Goal: Complete application form: Fill out and submit a form for a specific purpose

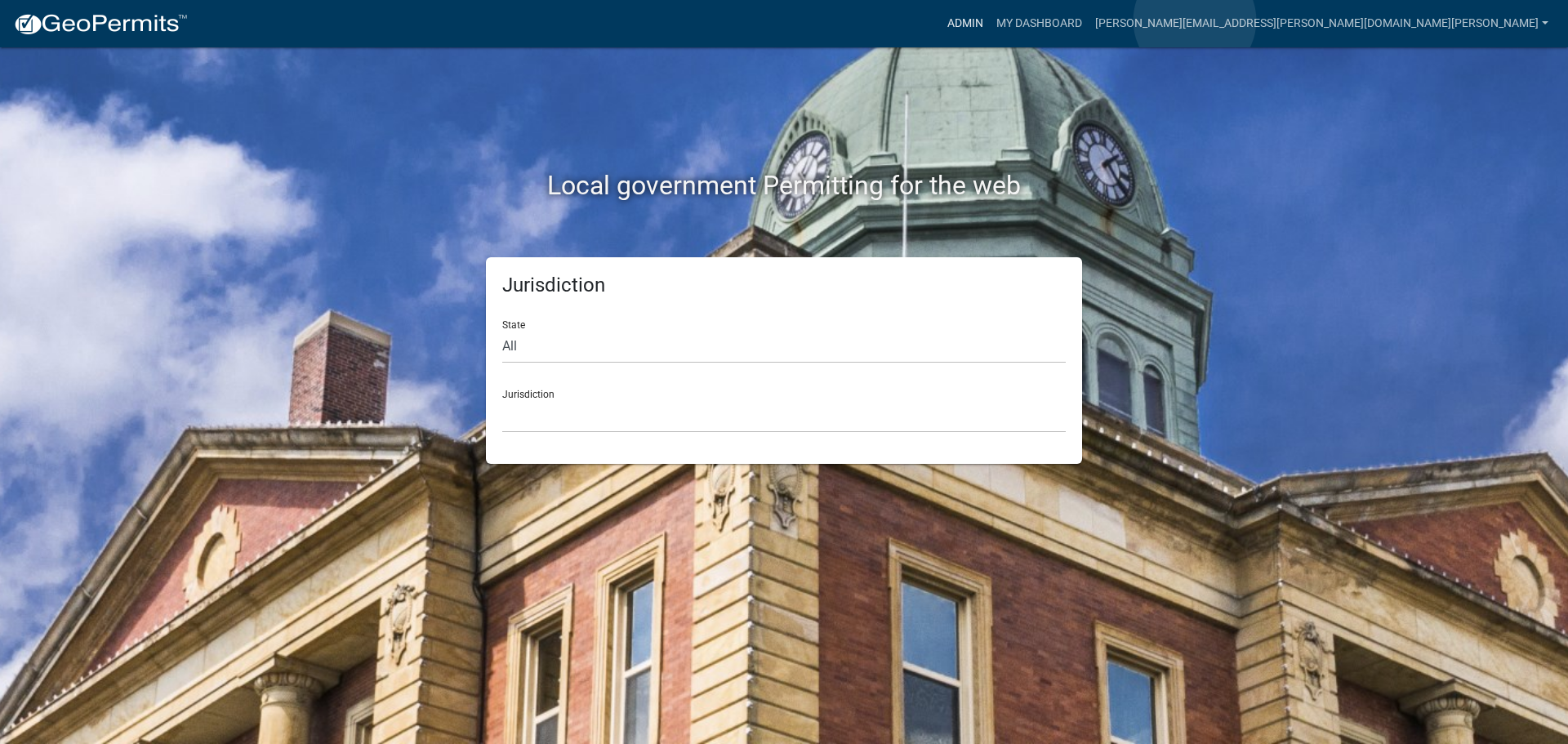
click at [990, 21] on link "Admin" at bounding box center [965, 24] width 49 height 31
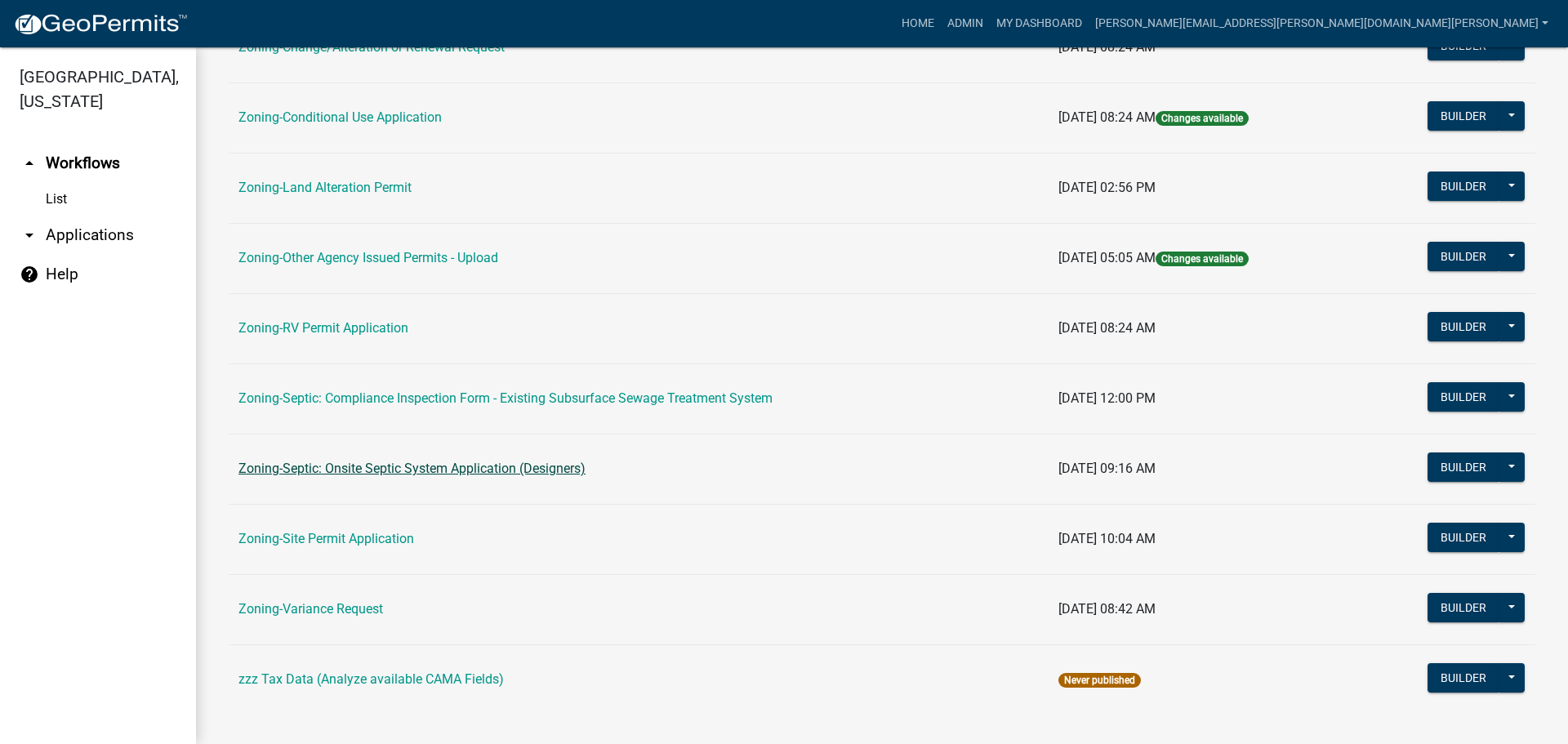
scroll to position [490, 0]
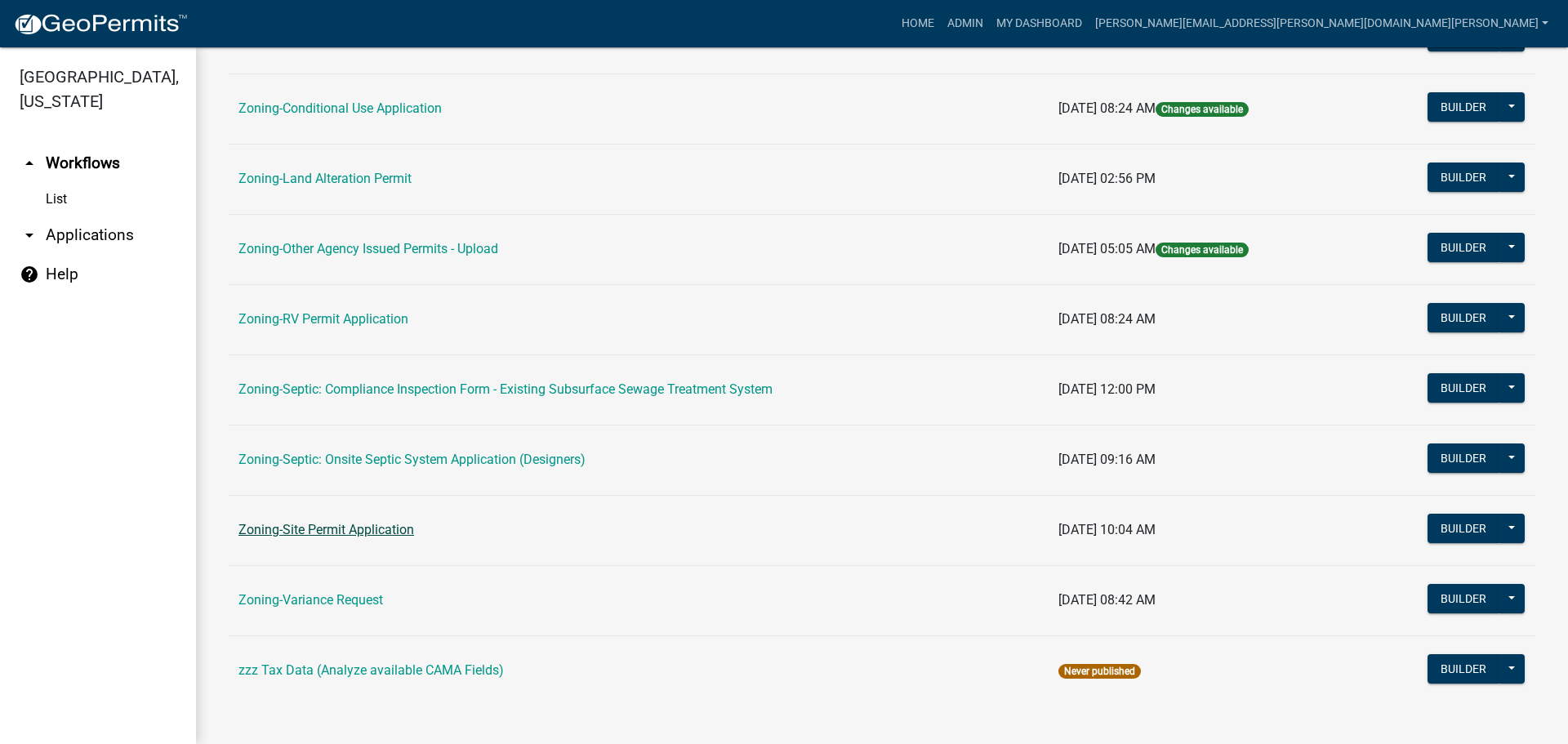
click at [348, 532] on link "Zoning-Site Permit Application" at bounding box center [326, 530] width 175 height 15
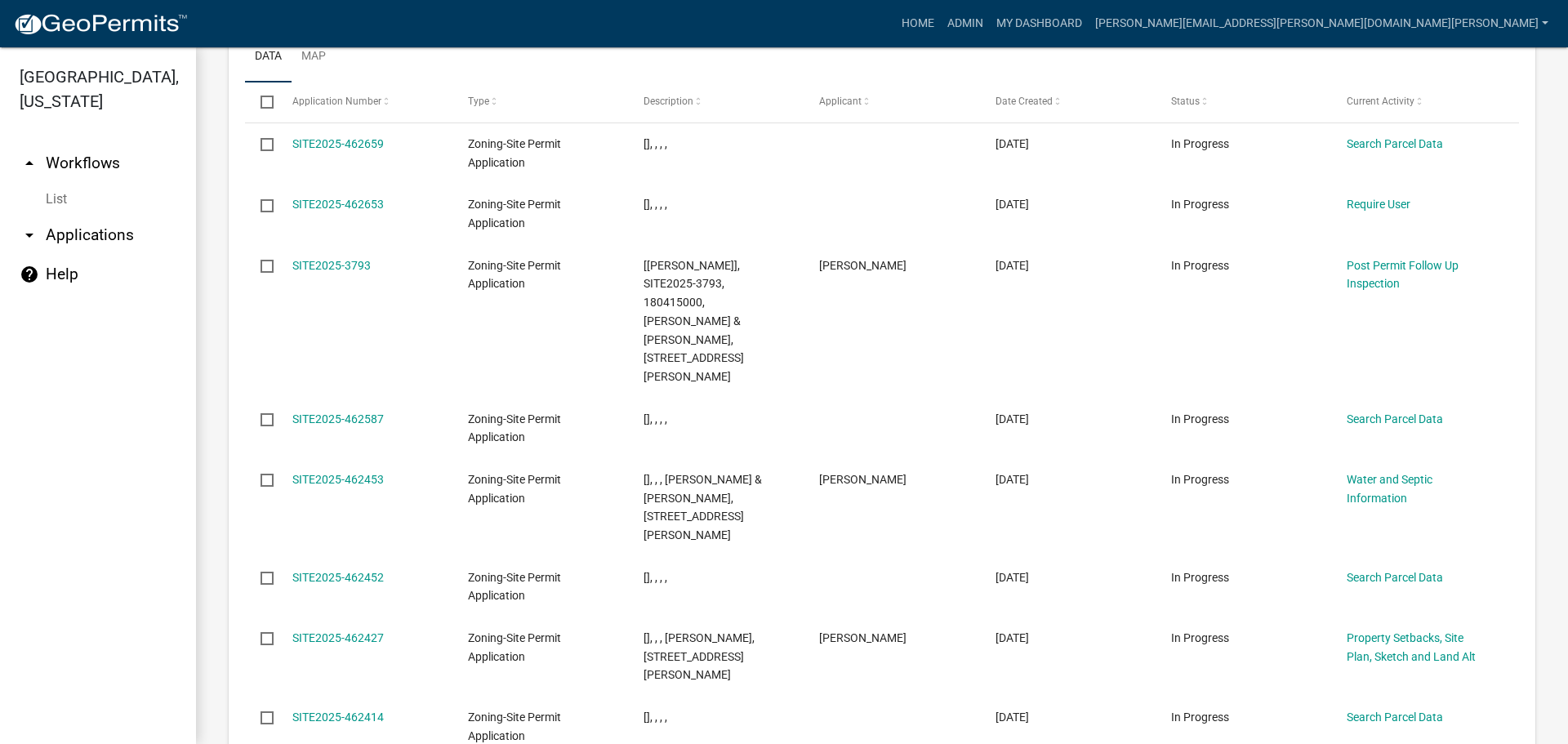
scroll to position [2058, 0]
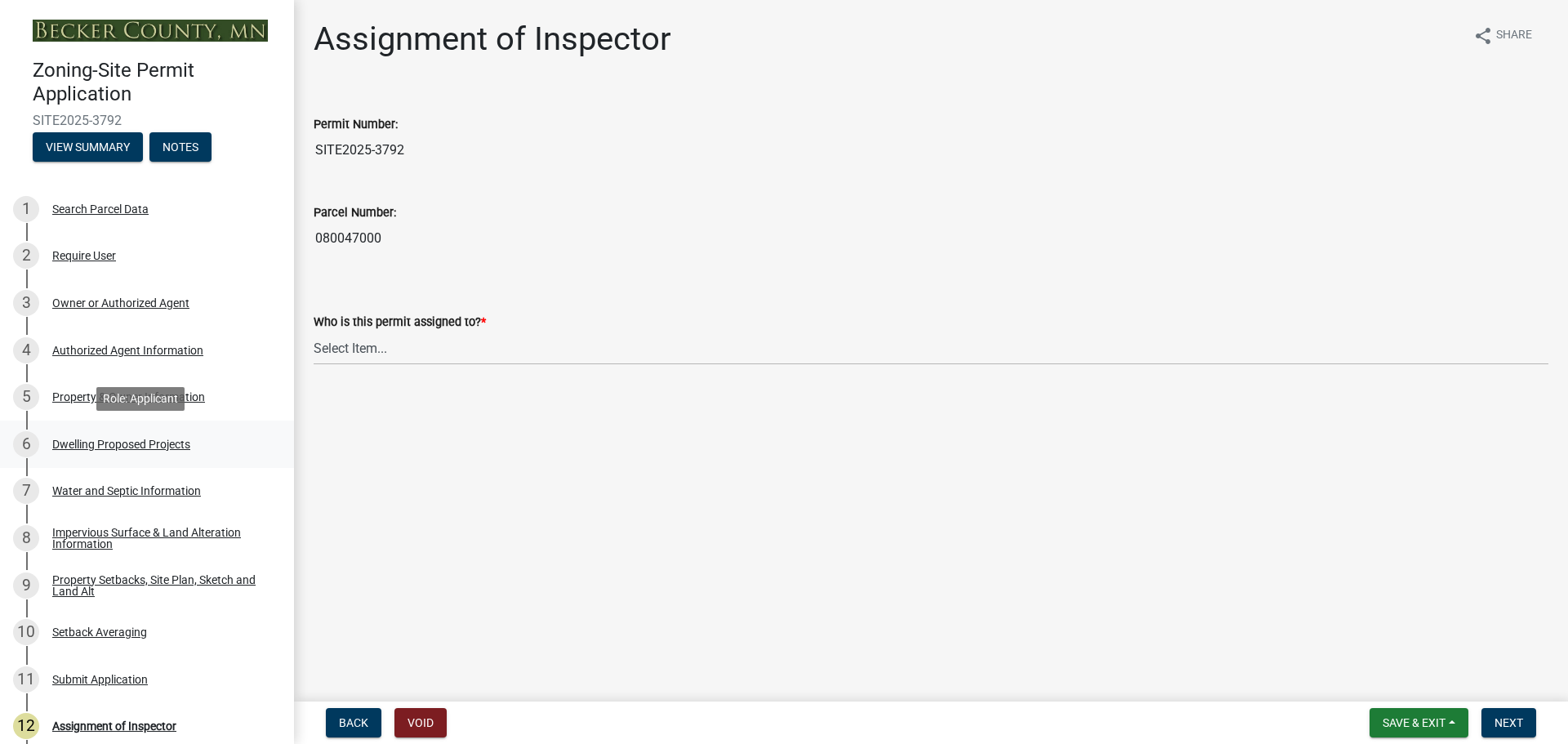
click at [133, 435] on div "6 Dwelling Proposed Projects" at bounding box center [140, 445] width 255 height 27
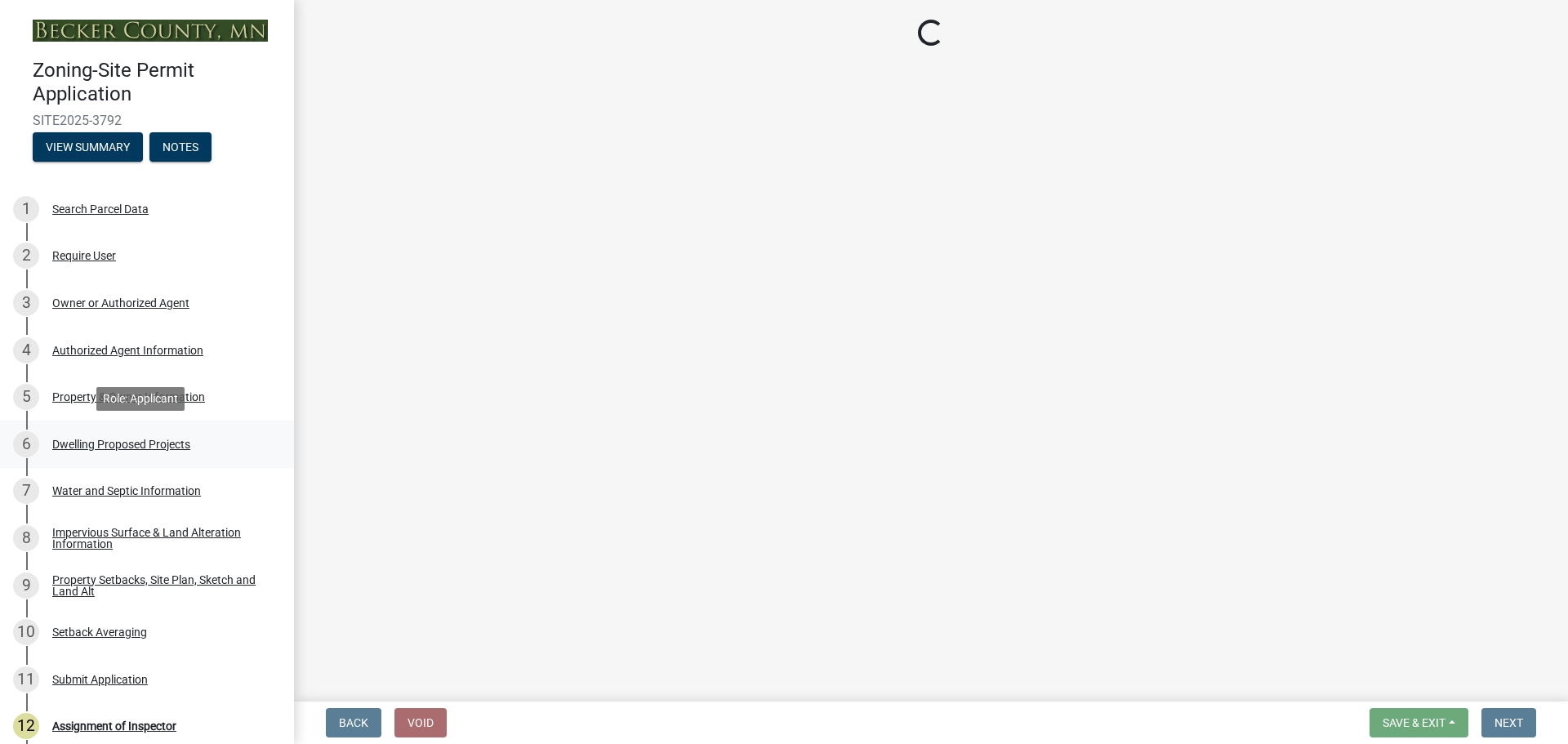
select select "5b8abcc6-67f7-49fb-8f25-c295ccc2b339"
select select "ba56d9f6-ced5-4c38-bdcc-33bfa85ac6de"
select select "f4ae0446-41fa-4afd-99aa-409617c58827"
select select "4f5e2784-8c40-49a3-b0e9-8f1a3cbab4f4"
select select "e5b6e178-1d4e-46f3-8fba-19f7851c487a"
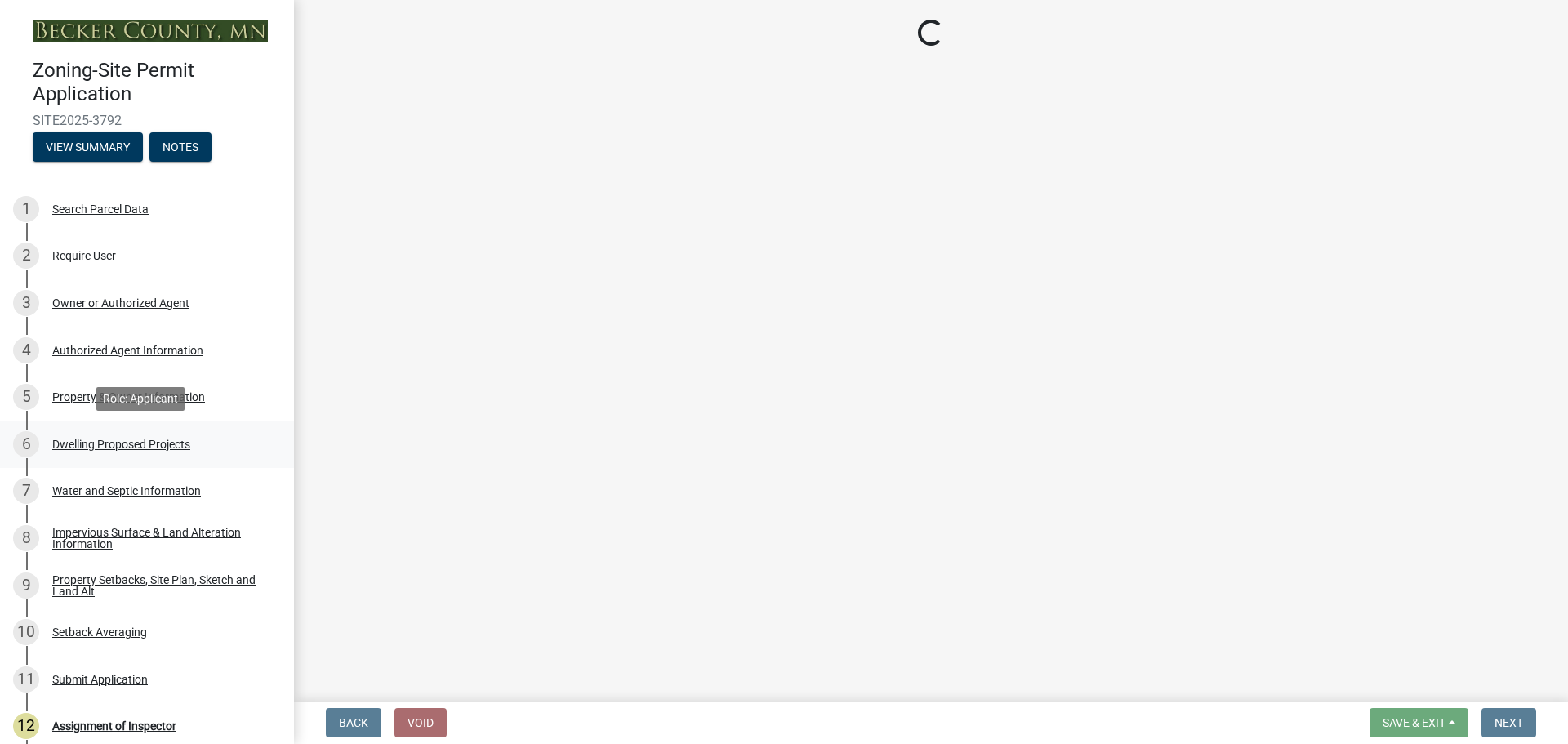
select select "ebb33175-329d-4f8e-9ee0-a71ca57f3362"
select select "b63d75fc-5f3c-4949-bc5e-b7a1b42903a6"
select select "638dddef-31f4-4d73-b0b5-0ffc7b344434"
select select "77b5241b-0119-4fa2-9bfc-d73dc1f4ad97"
select select "8786fdd2-7f96-462d-8069-e958fae6b9a0"
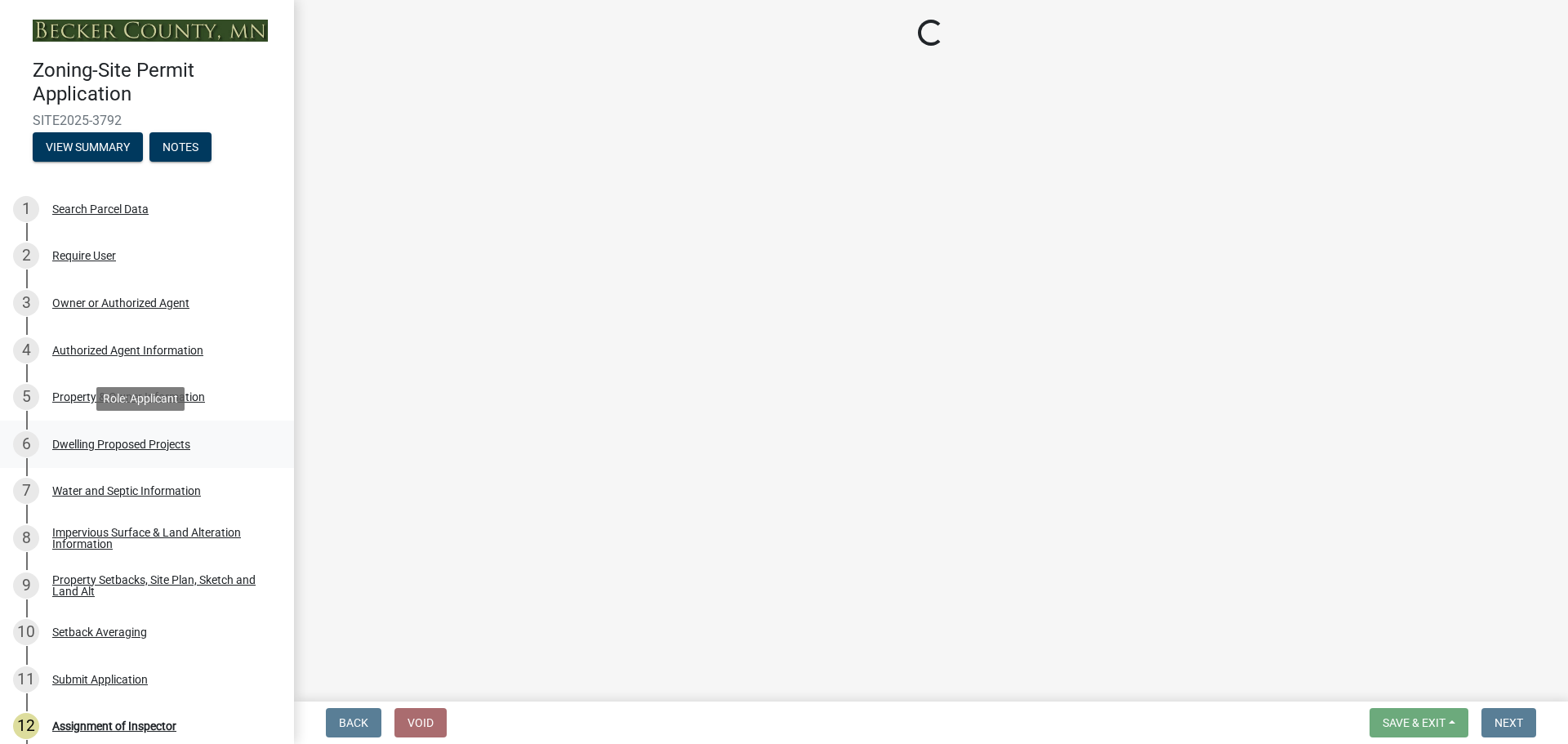
select select "4a8ad383-c5a2-40bb-ad4f-149074988e68"
select select "0ceb8b90-6e92-4b1f-be25-acba4c819eff"
select select "ab9119d1-7da9-49c4-9fac-8c142204c89d"
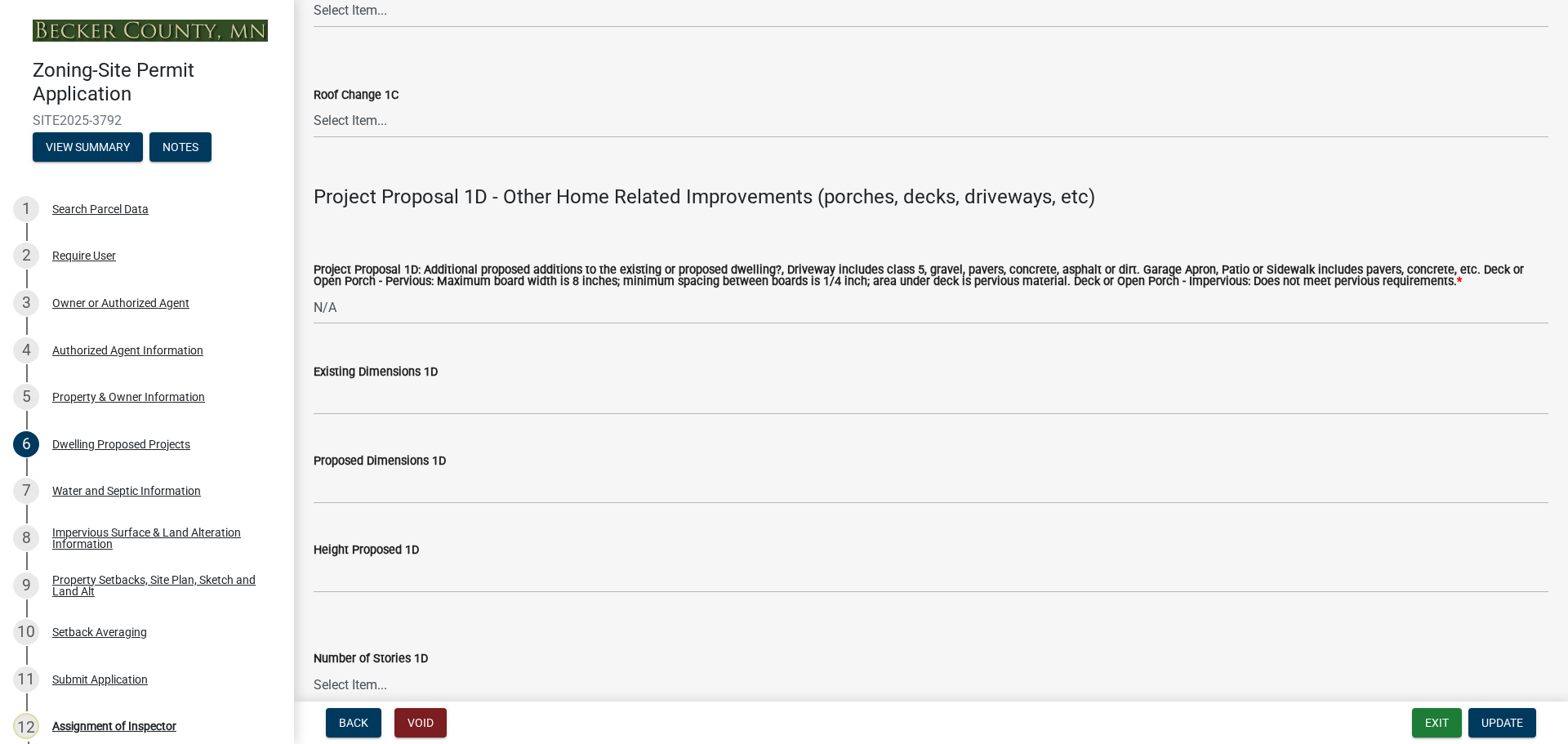
scroll to position [3425, 0]
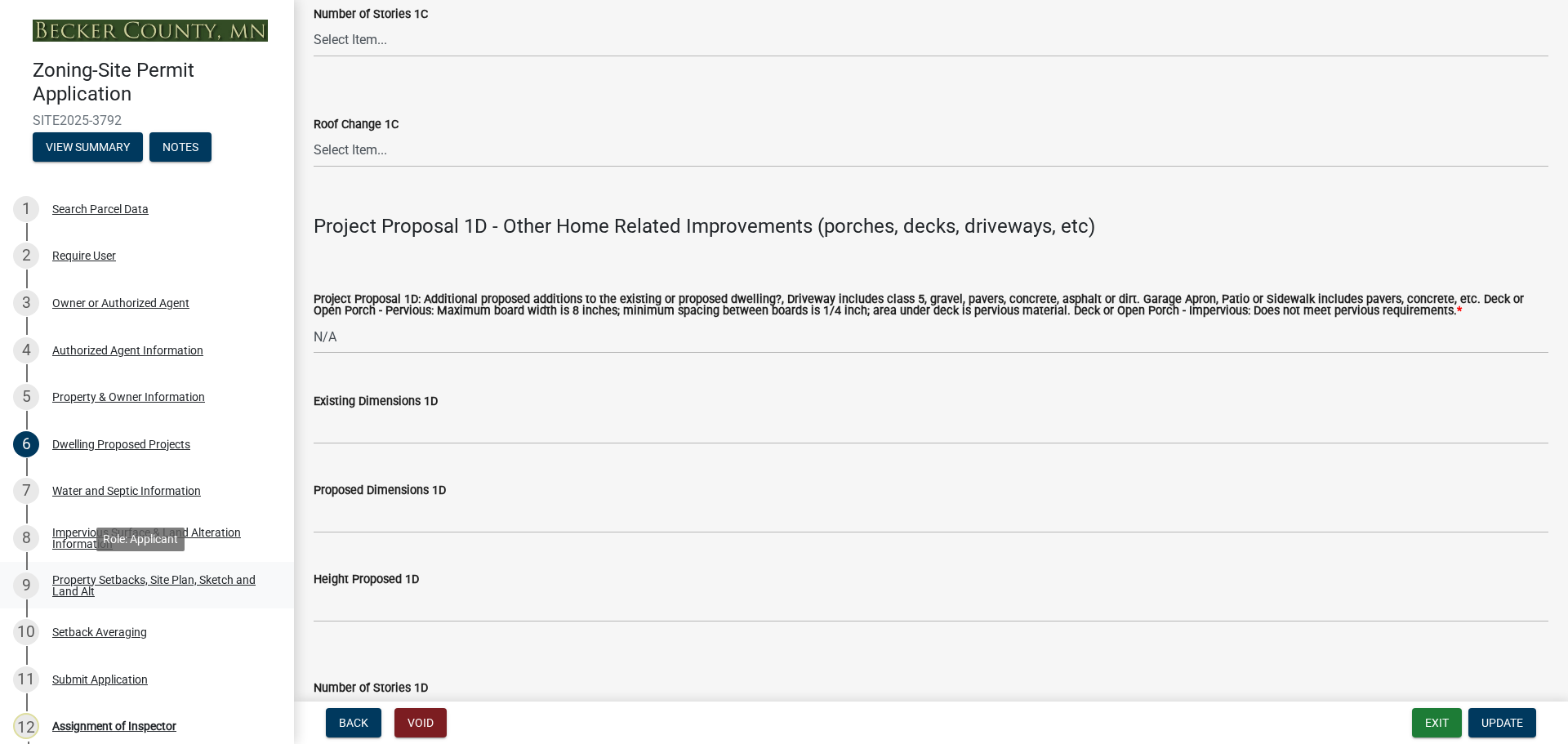
click at [205, 582] on div "Property Setbacks, Site Plan, Sketch and Land Alt" at bounding box center [159, 586] width 215 height 23
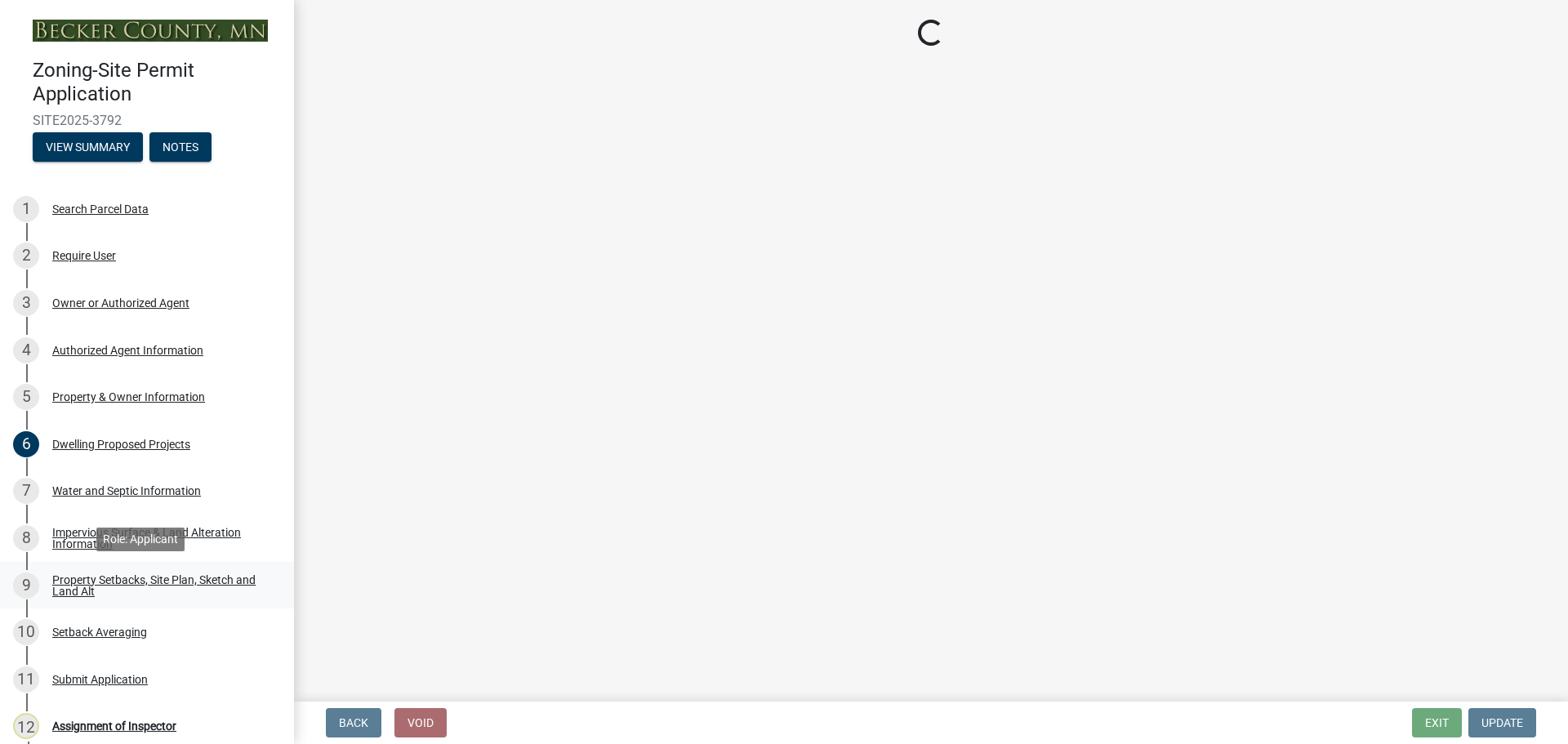
scroll to position [0, 0]
select select "7b13c63f-e699-4112-b373-98fbd28ec536"
select select "2e080c5a-0cc7-4619-8f05-57ce16dac6f0"
select select "b56a4575-9846-47cf-8067-c59a4853da22"
select select "12f785fb-c378-4b18-841c-21c73dc99083"
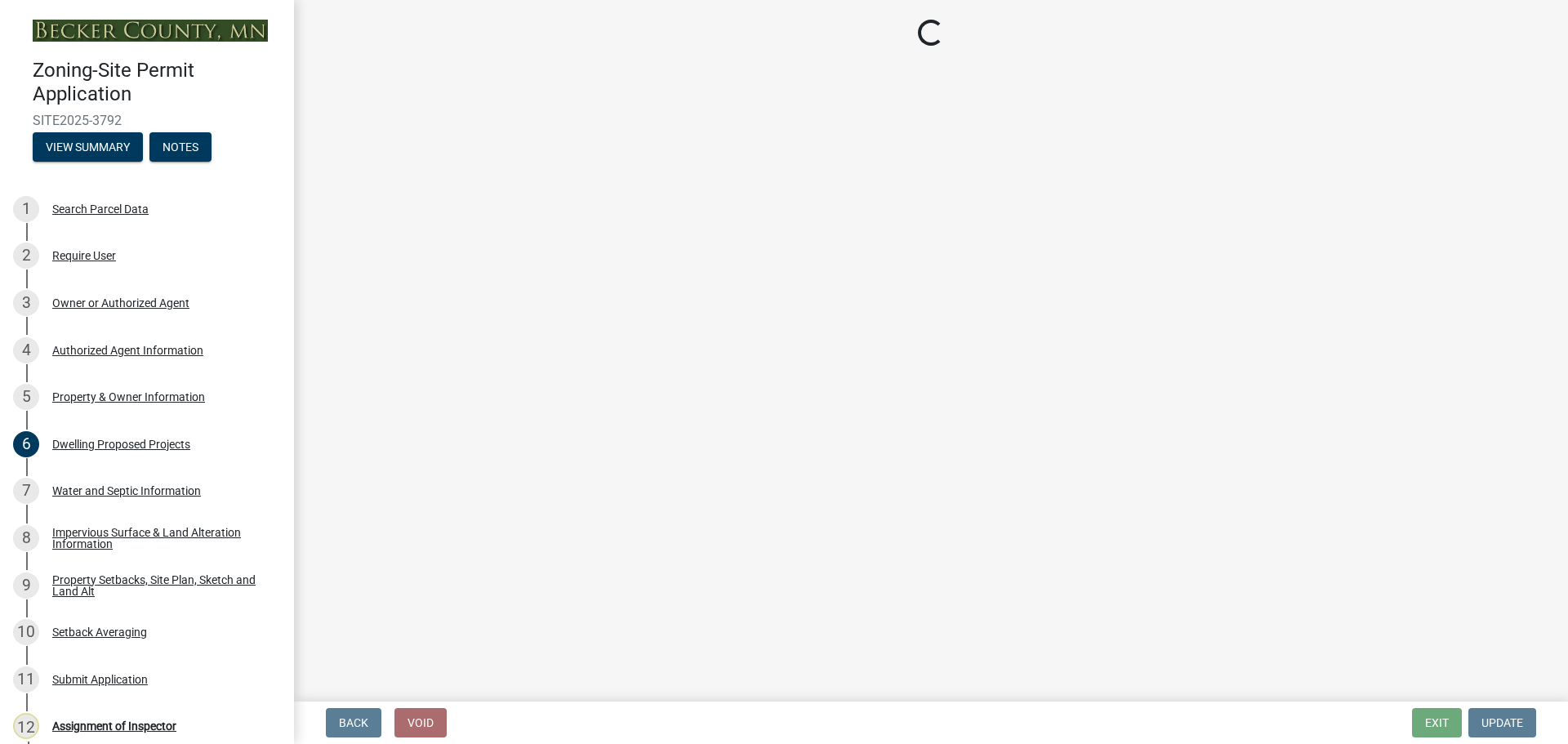
select select "e8ab2dc3-aa3f-46f3-9b4a-37eb25ad84af"
select select "55cff22b-1471-4b51-819a-317e4a6b5cc9"
select select "b98836ba-4715-455d-97ab-be9a9df498a8"
select select "d61e3758-d187-40af-a435-5e09c3f3d509"
select select "c8b8ea71-7088-4e87-a493-7bc88cc2835b"
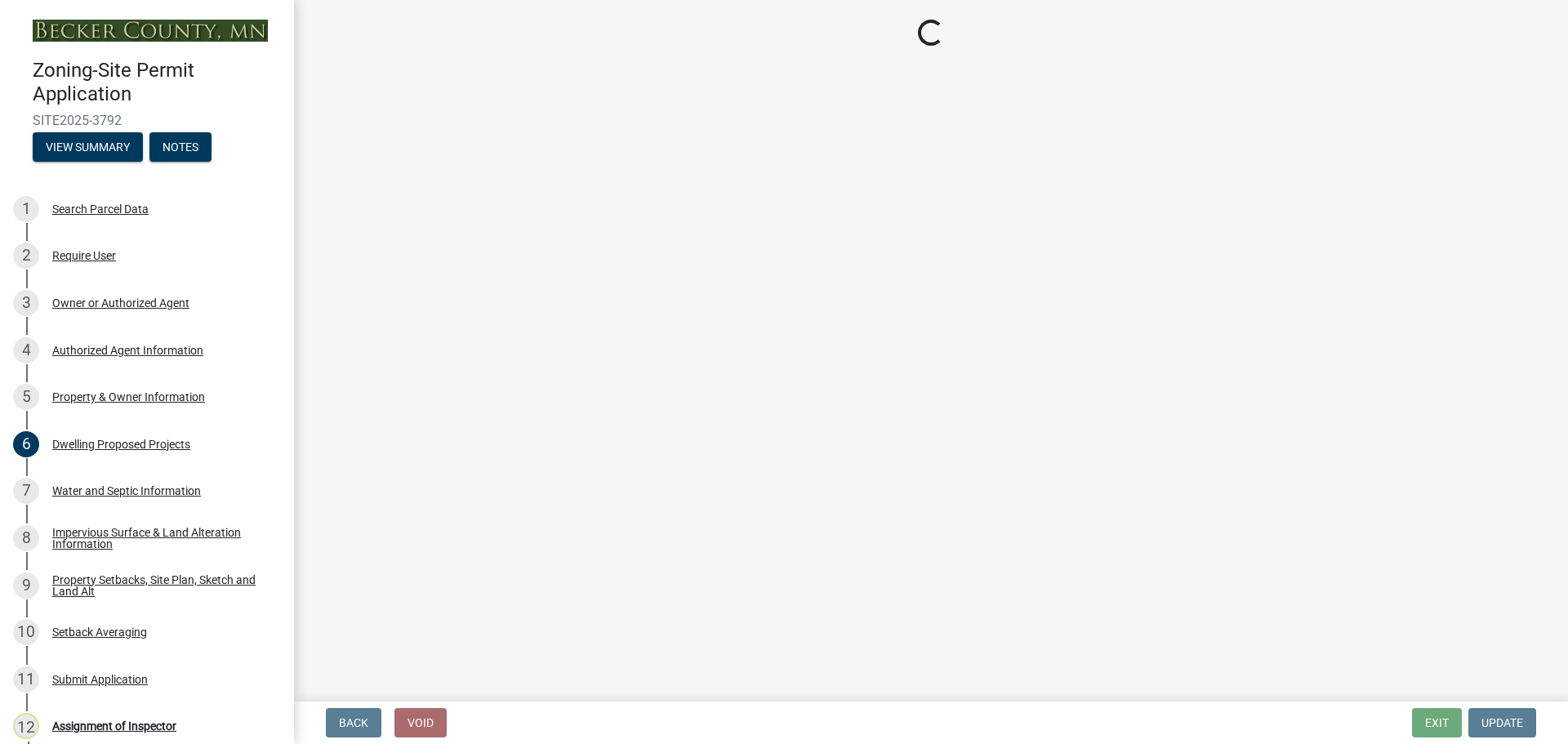
select select "1418c7e3-4054-4b00-84b5-d09b9560f30a"
select select "f51aecae-0421-4f67-bd2d-0cff8a85c7cd"
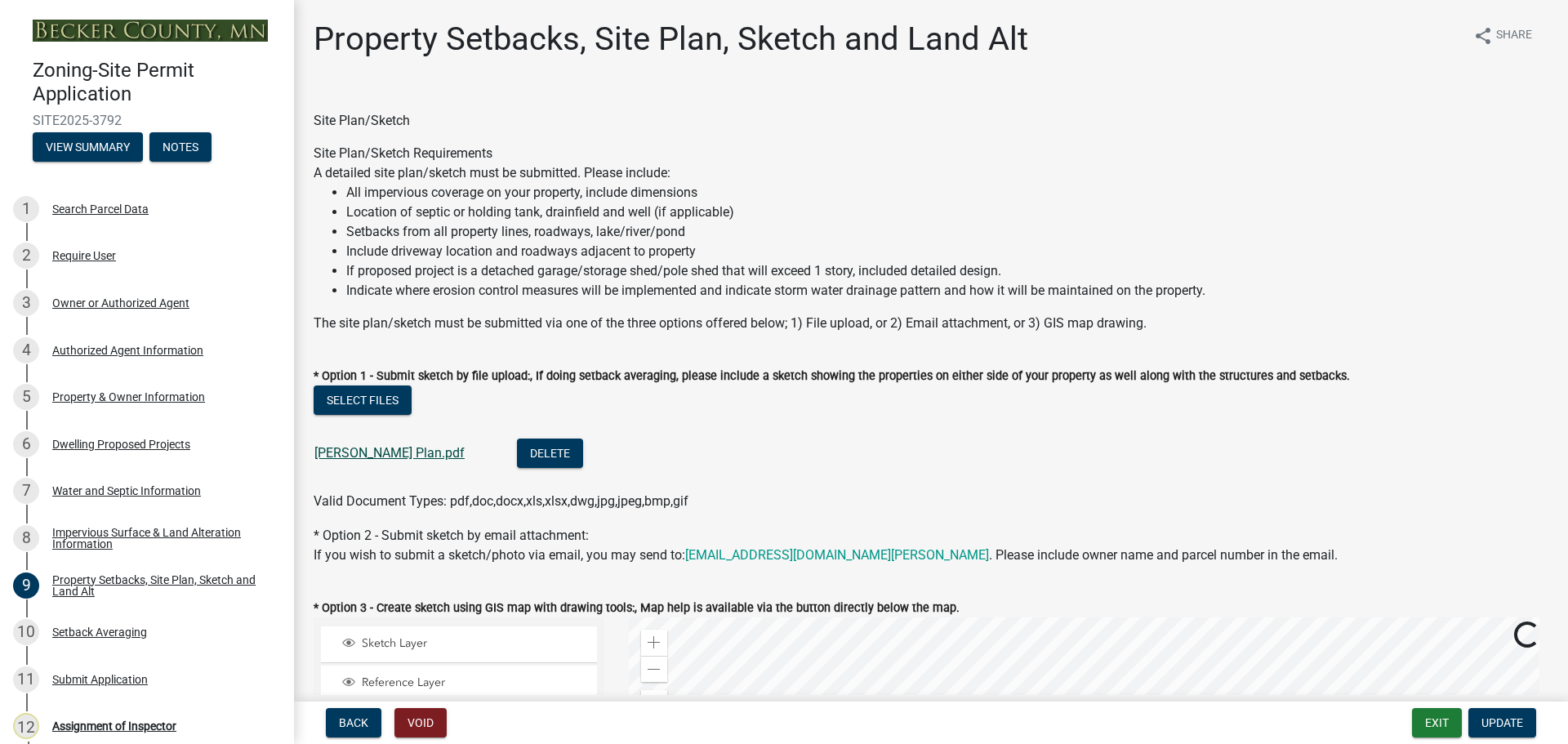
click at [345, 451] on link "[PERSON_NAME] Plan.pdf" at bounding box center [390, 453] width 151 height 15
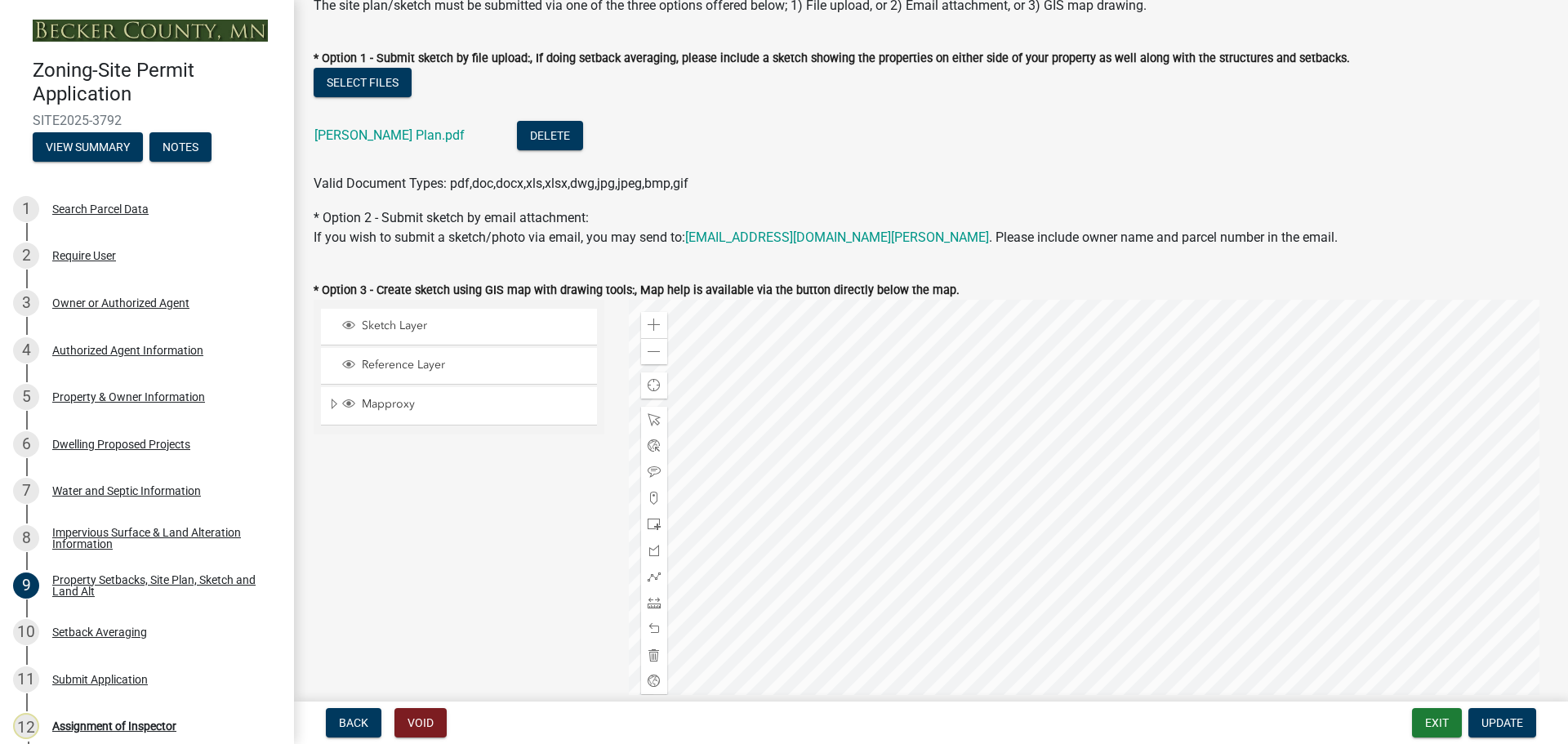
scroll to position [327, 0]
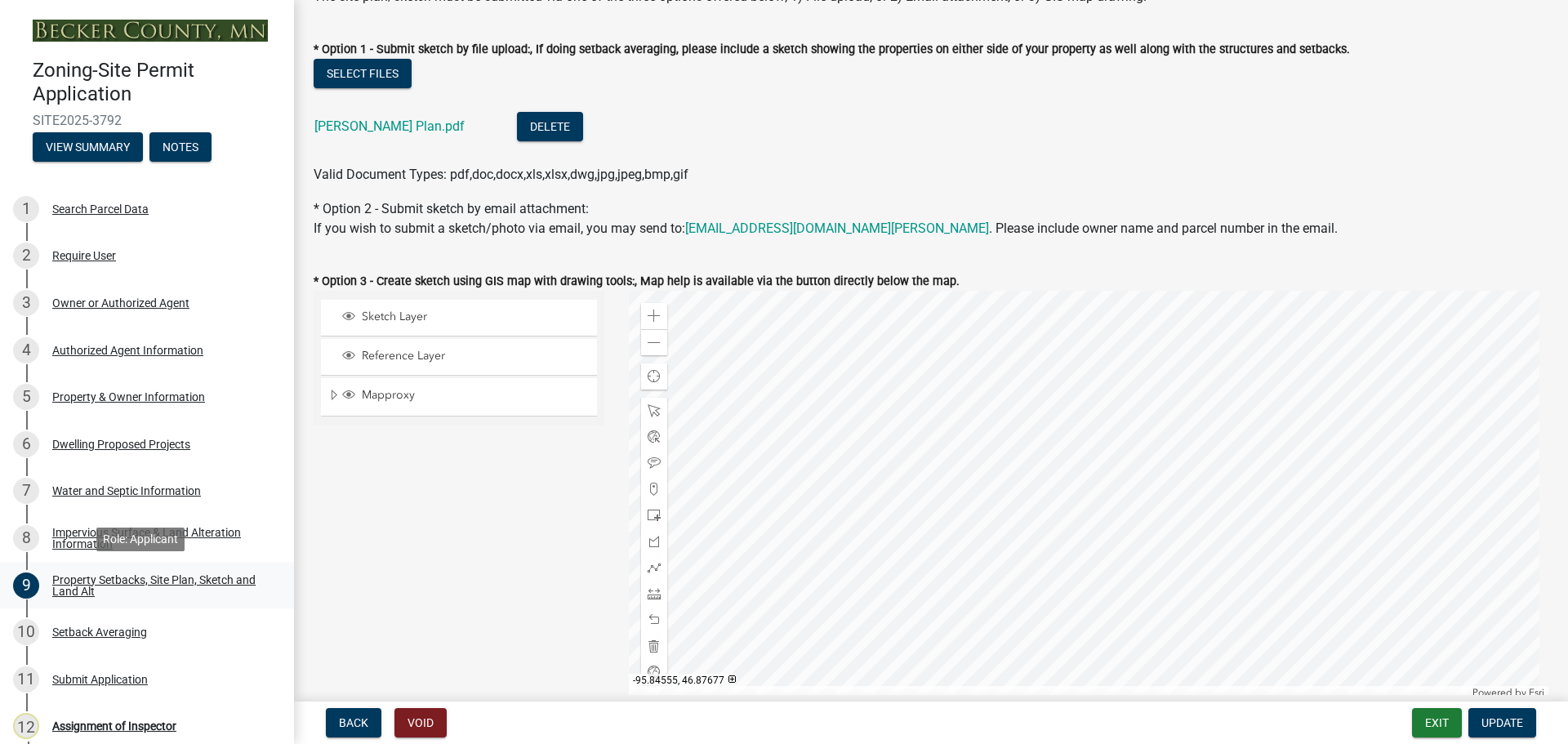
click at [99, 574] on div "Property Setbacks, Site Plan, Sketch and Land Alt" at bounding box center [159, 586] width 215 height 23
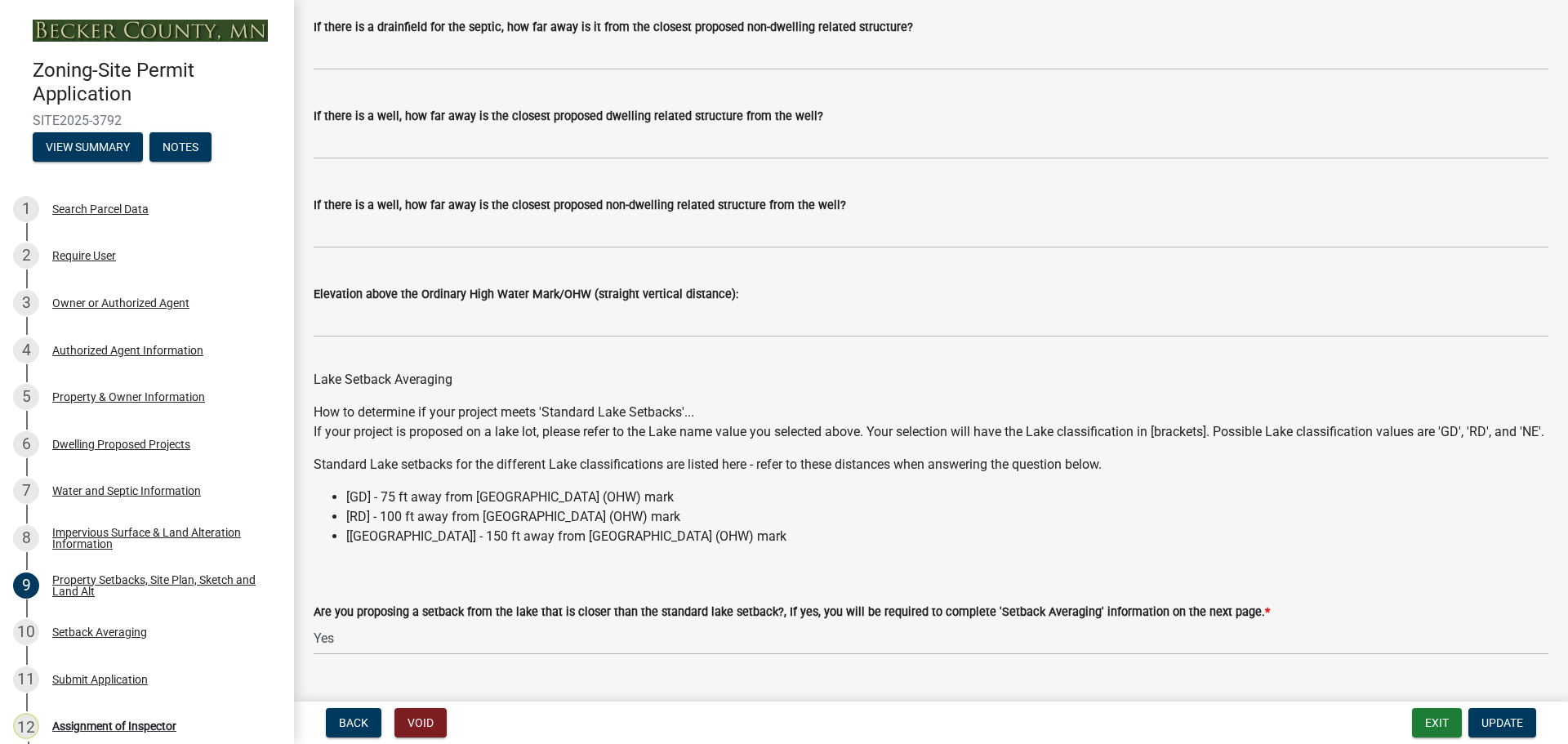
scroll to position [4698, 0]
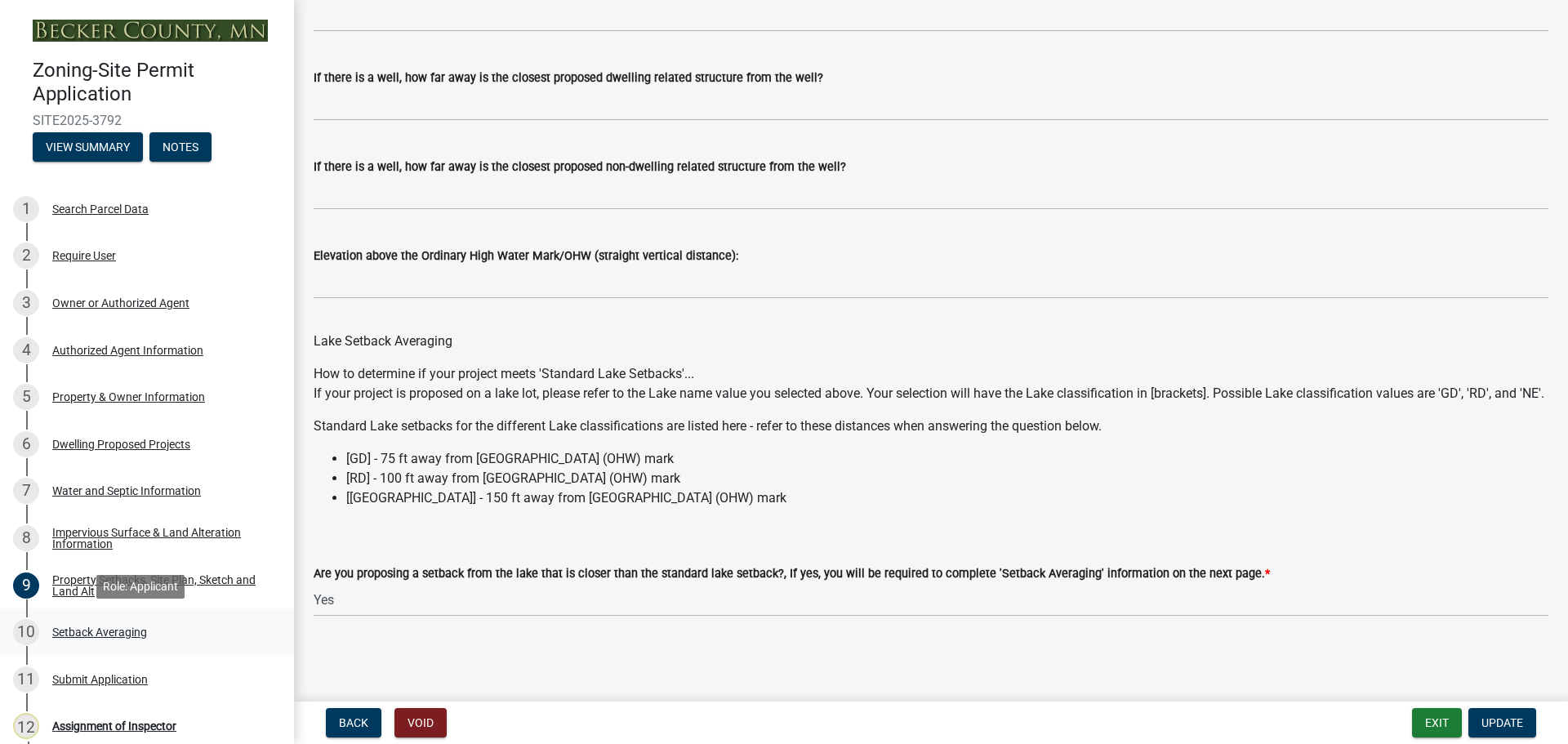
click at [75, 626] on div "Setback Averaging" at bounding box center [100, 632] width 95 height 11
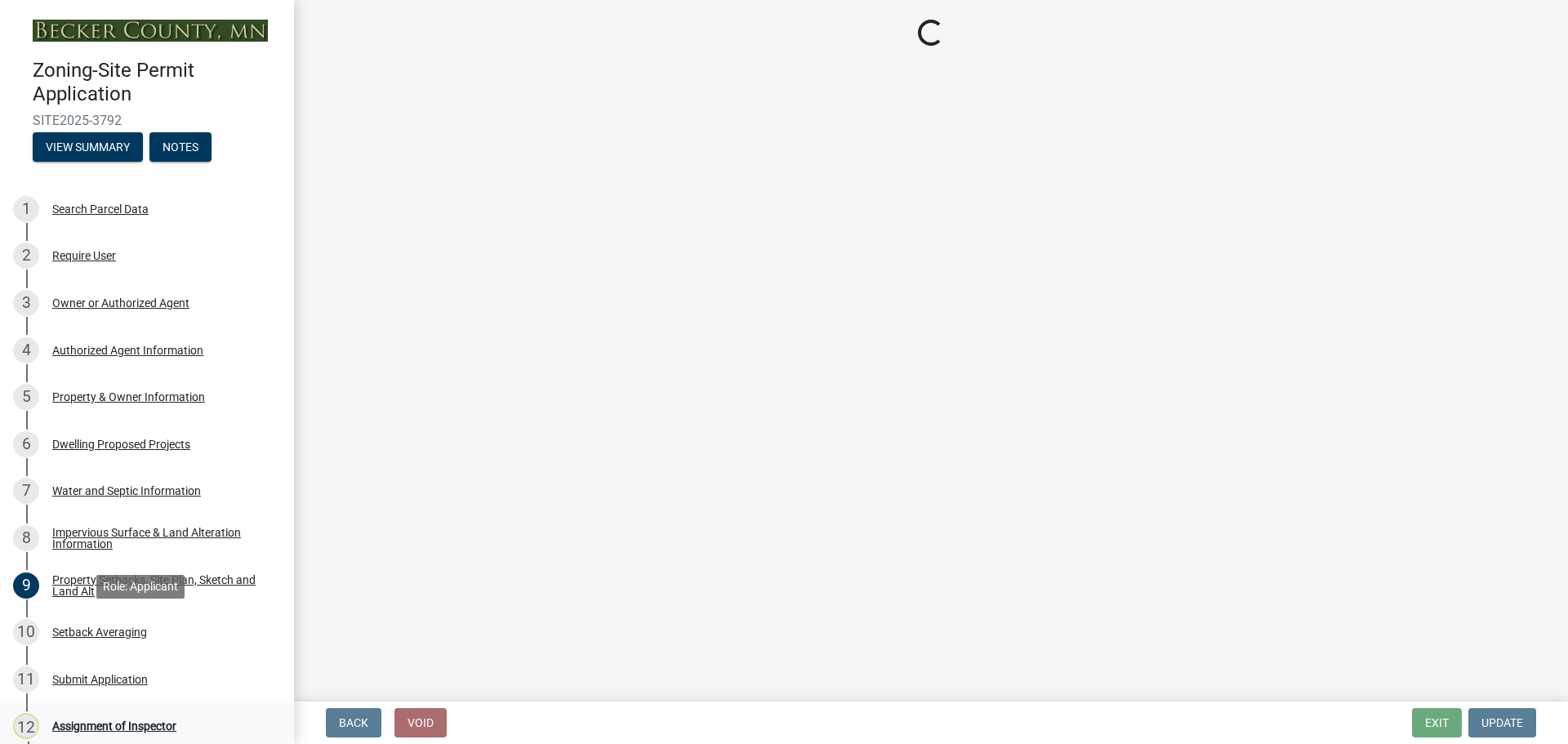
scroll to position [0, 0]
select select "329572f6-75bd-4676-be69-7dda04ea5a2b"
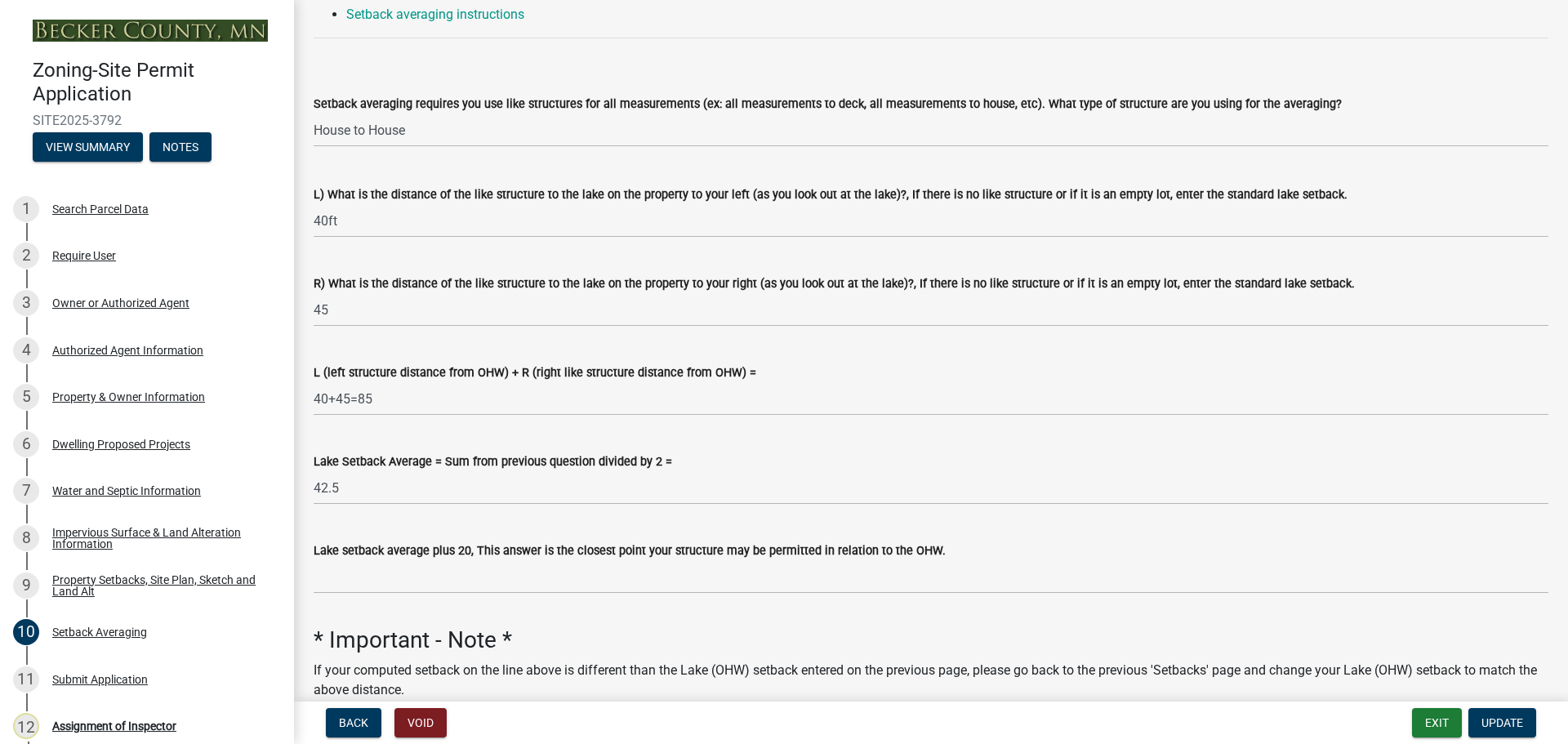
scroll to position [292, 0]
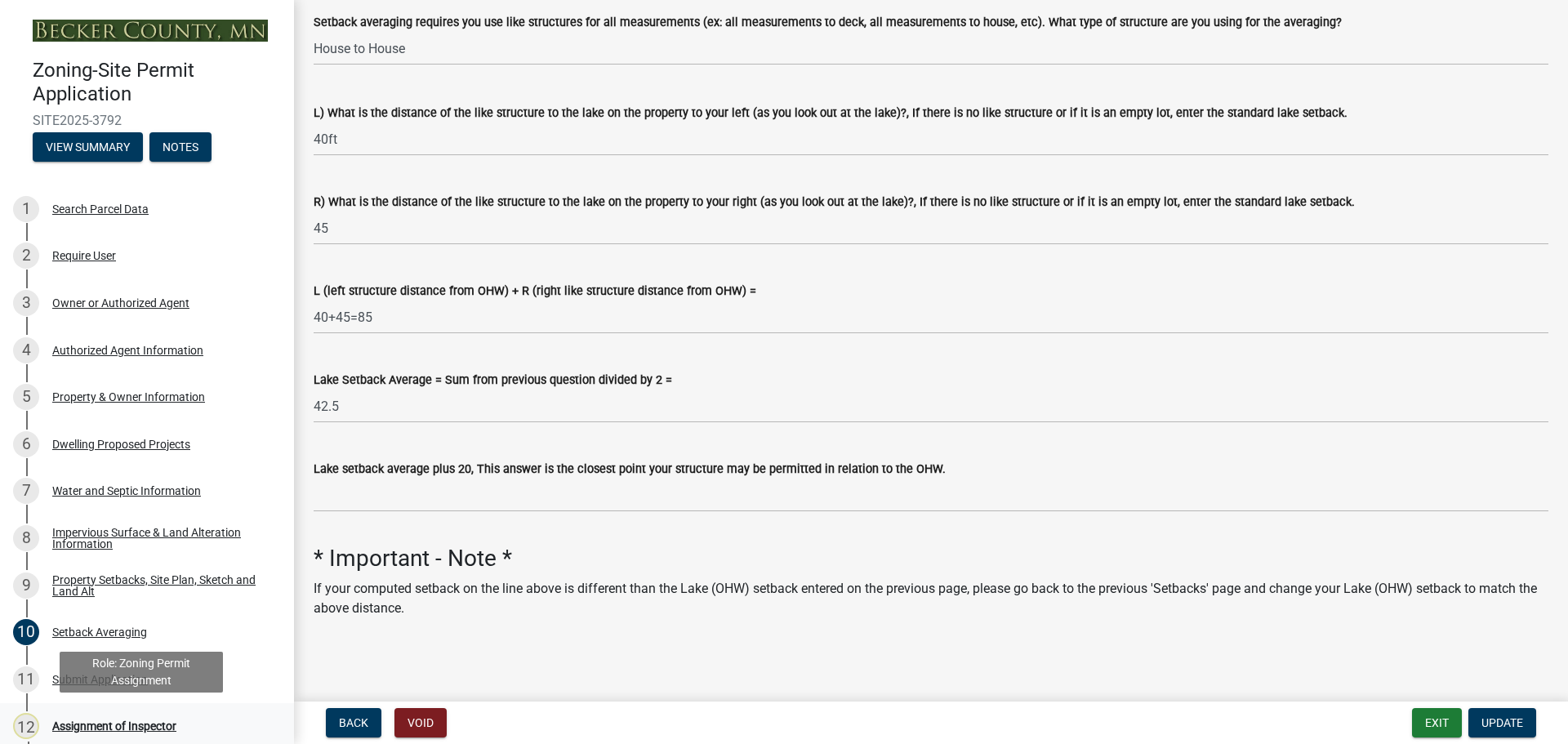
click at [119, 720] on div "Assignment of Inspector" at bounding box center [114, 726] width 124 height 11
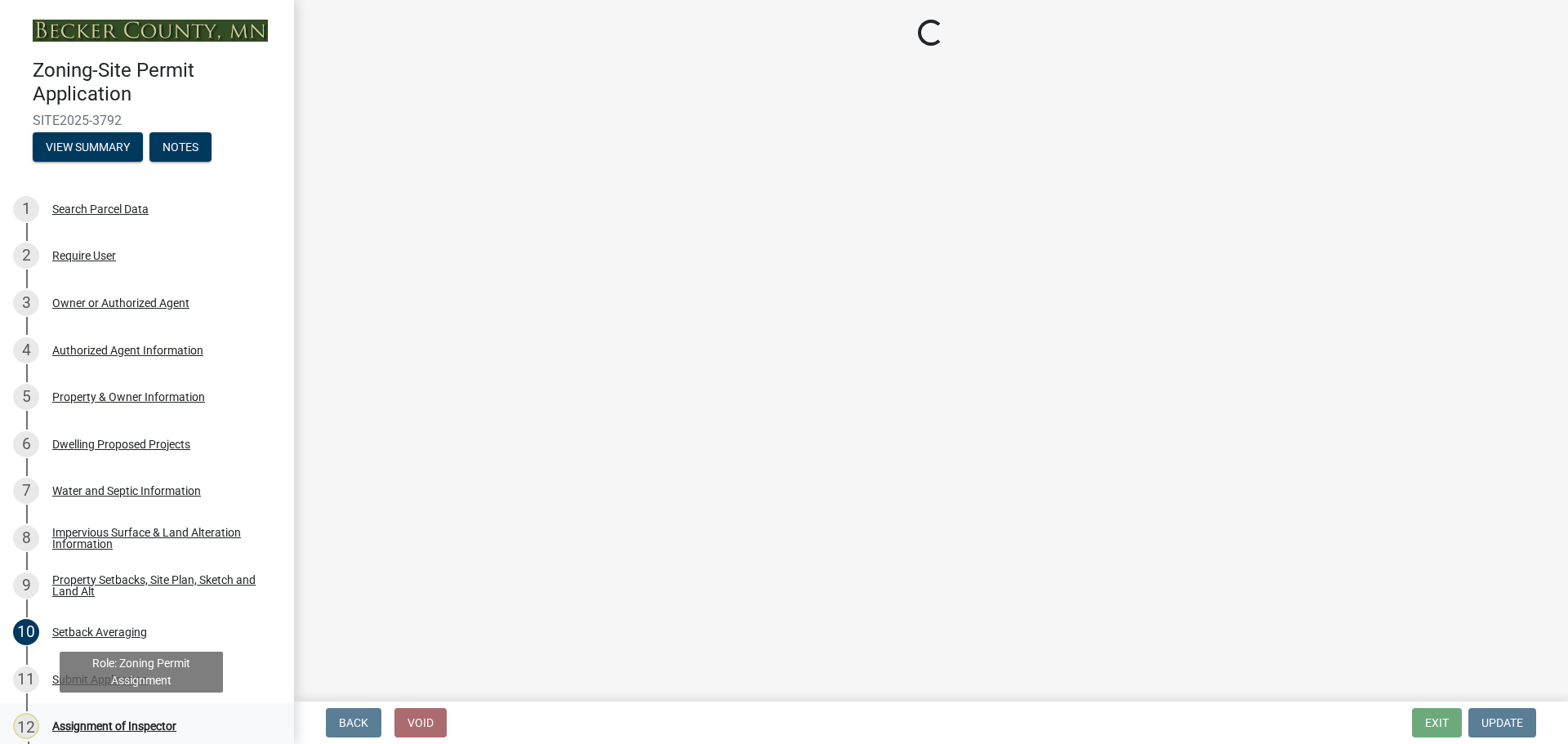
scroll to position [0, 0]
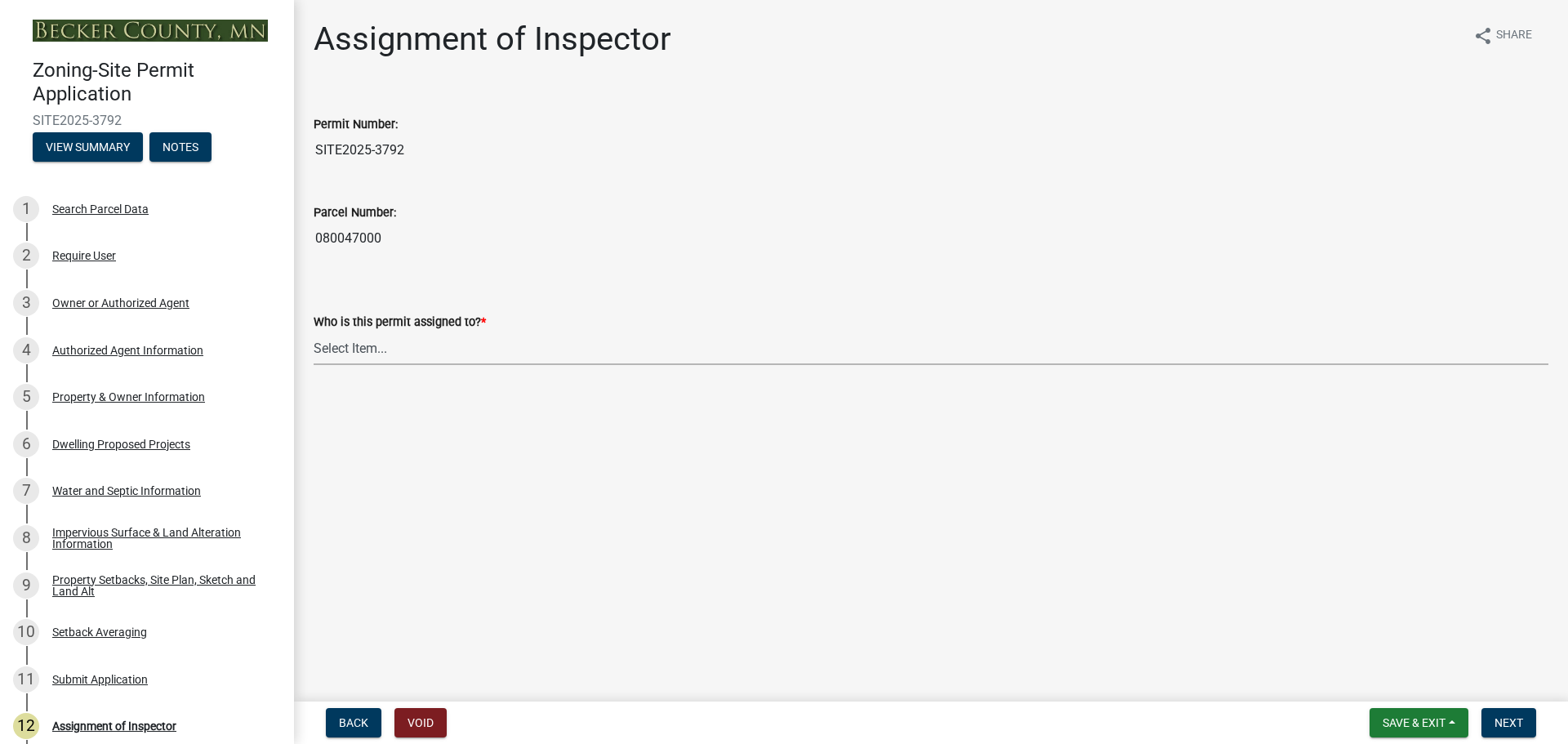
click at [379, 344] on select "Select Item... [PERSON_NAME] [PERSON_NAME] [PERSON_NAME] [PERSON_NAME] [PERSON_…" at bounding box center [931, 348] width 1235 height 33
click at [314, 332] on select "Select Item... [PERSON_NAME] [PERSON_NAME] [PERSON_NAME] [PERSON_NAME] [PERSON_…" at bounding box center [931, 348] width 1235 height 33
select select "ebd8400e-d8d5-49f8-911f-e671eb76408a"
click at [1514, 720] on span "Next" at bounding box center [1509, 723] width 28 height 13
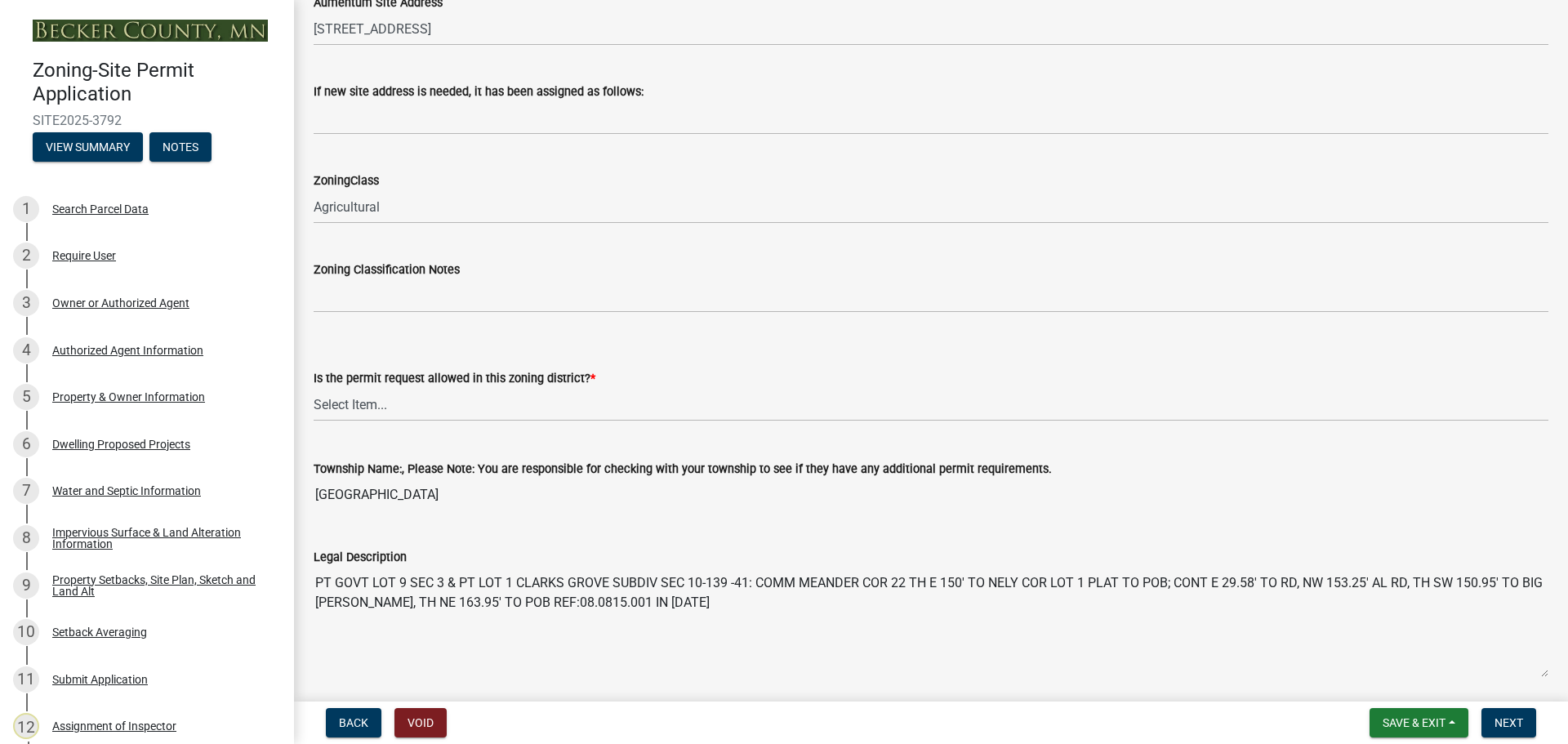
scroll to position [1062, 0]
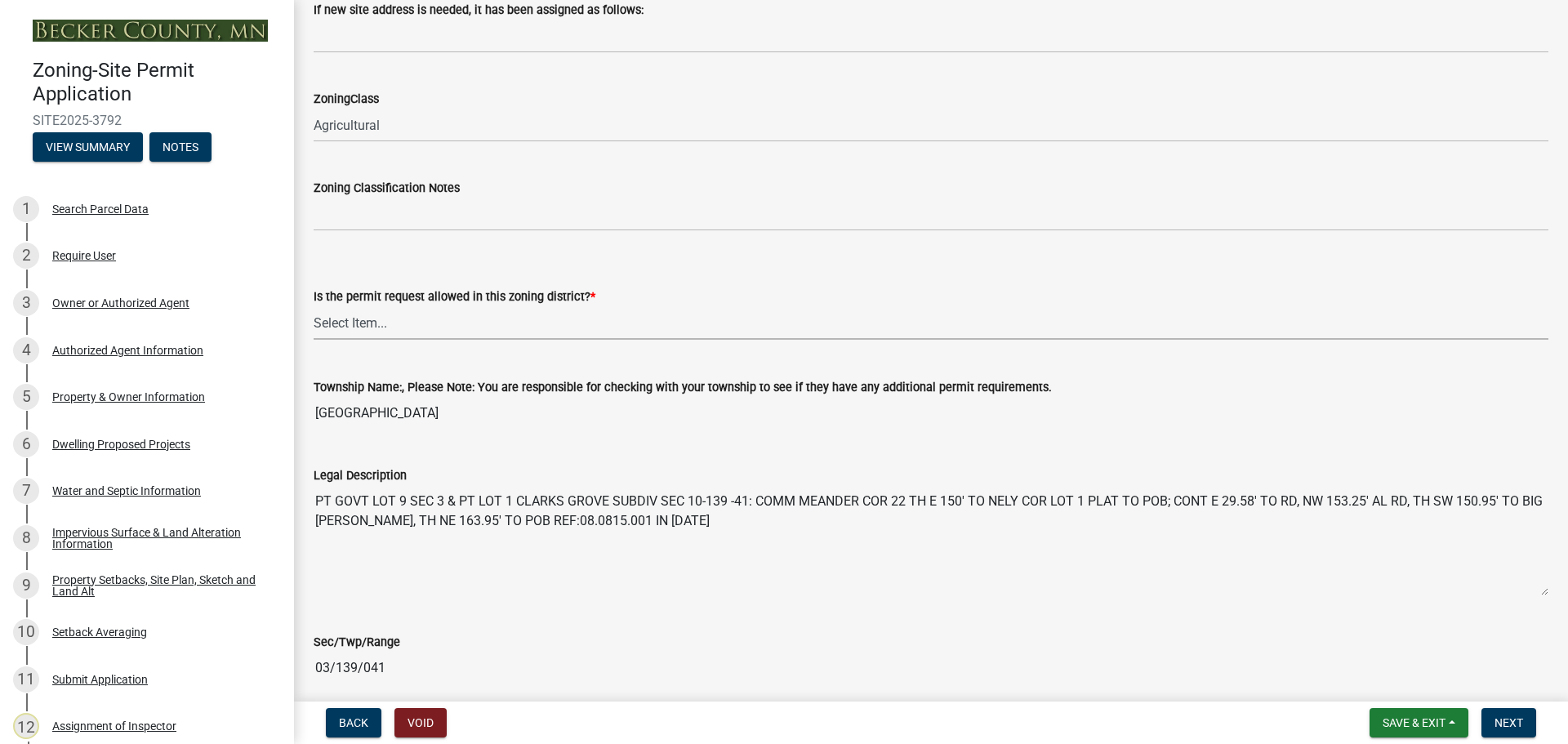
click at [358, 316] on select "Select Item... Yes No" at bounding box center [931, 322] width 1235 height 33
click at [314, 306] on select "Select Item... Yes No" at bounding box center [931, 322] width 1235 height 33
select select "b4f32c46-6248-4748-b47c-fa4933858724"
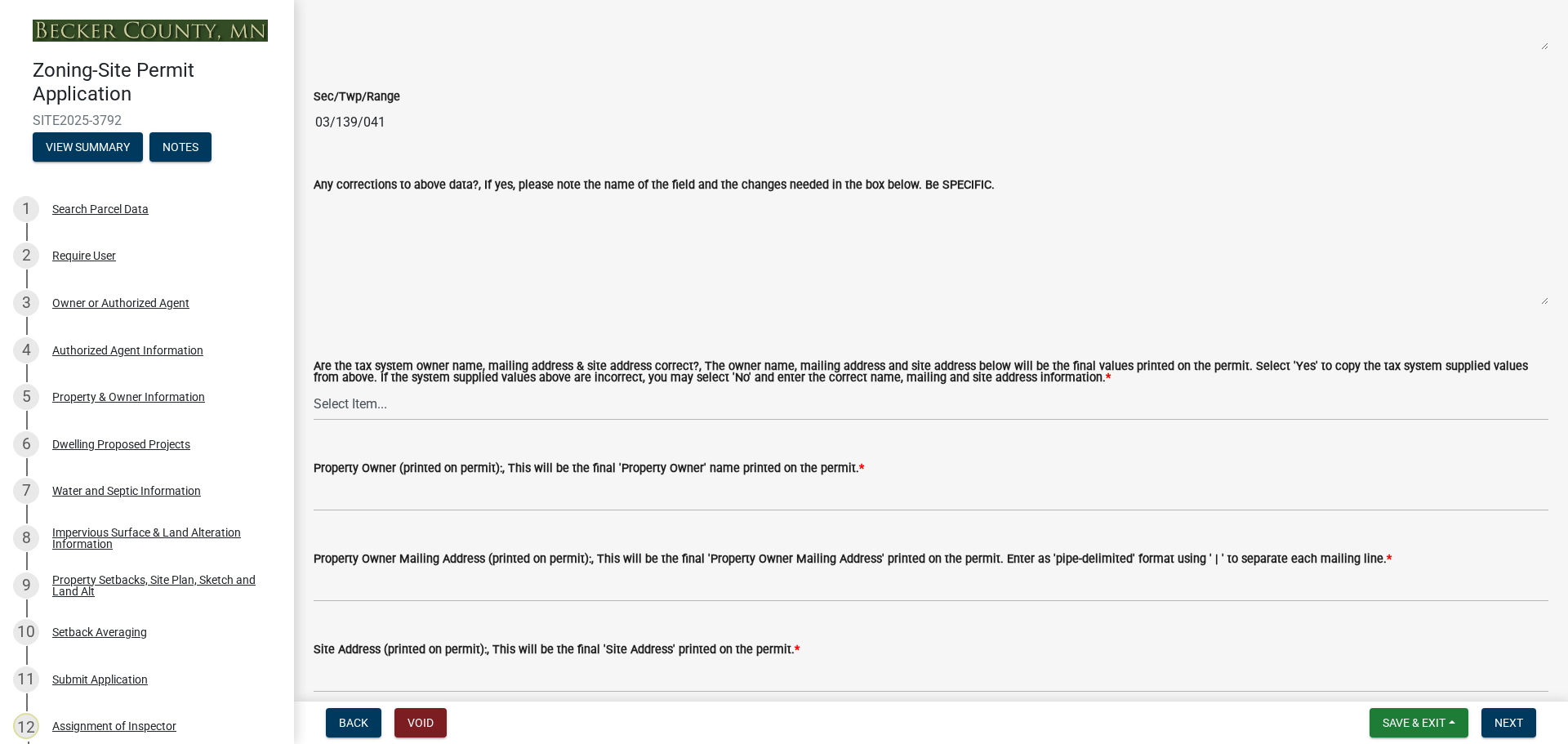
scroll to position [1633, 0]
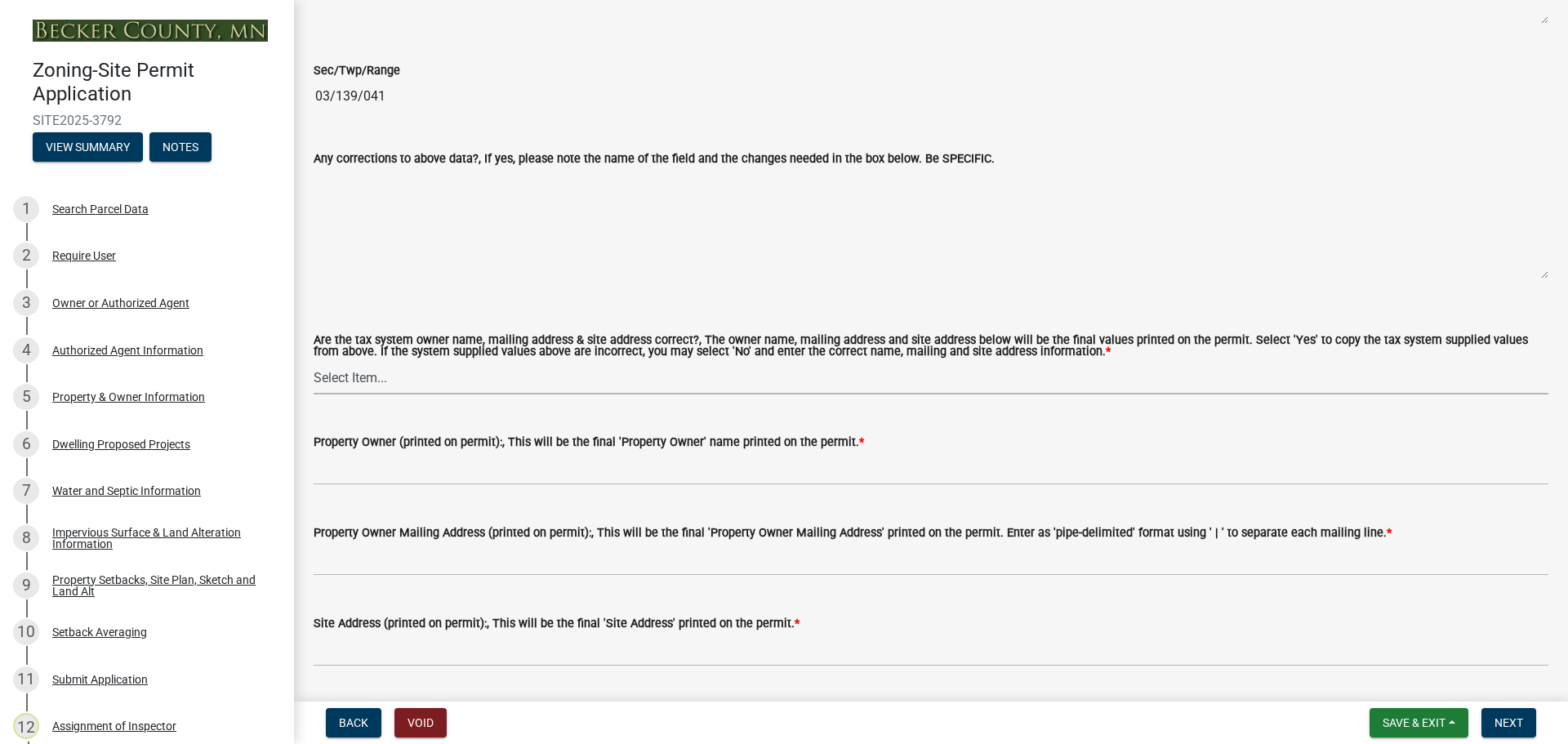
click at [361, 385] on select "Select Item... Yes No" at bounding box center [931, 377] width 1235 height 33
click at [314, 362] on select "Select Item... Yes No" at bounding box center [931, 377] width 1235 height 33
select select "ab6c2257-4786-48e5-86d0-1194833f57c8"
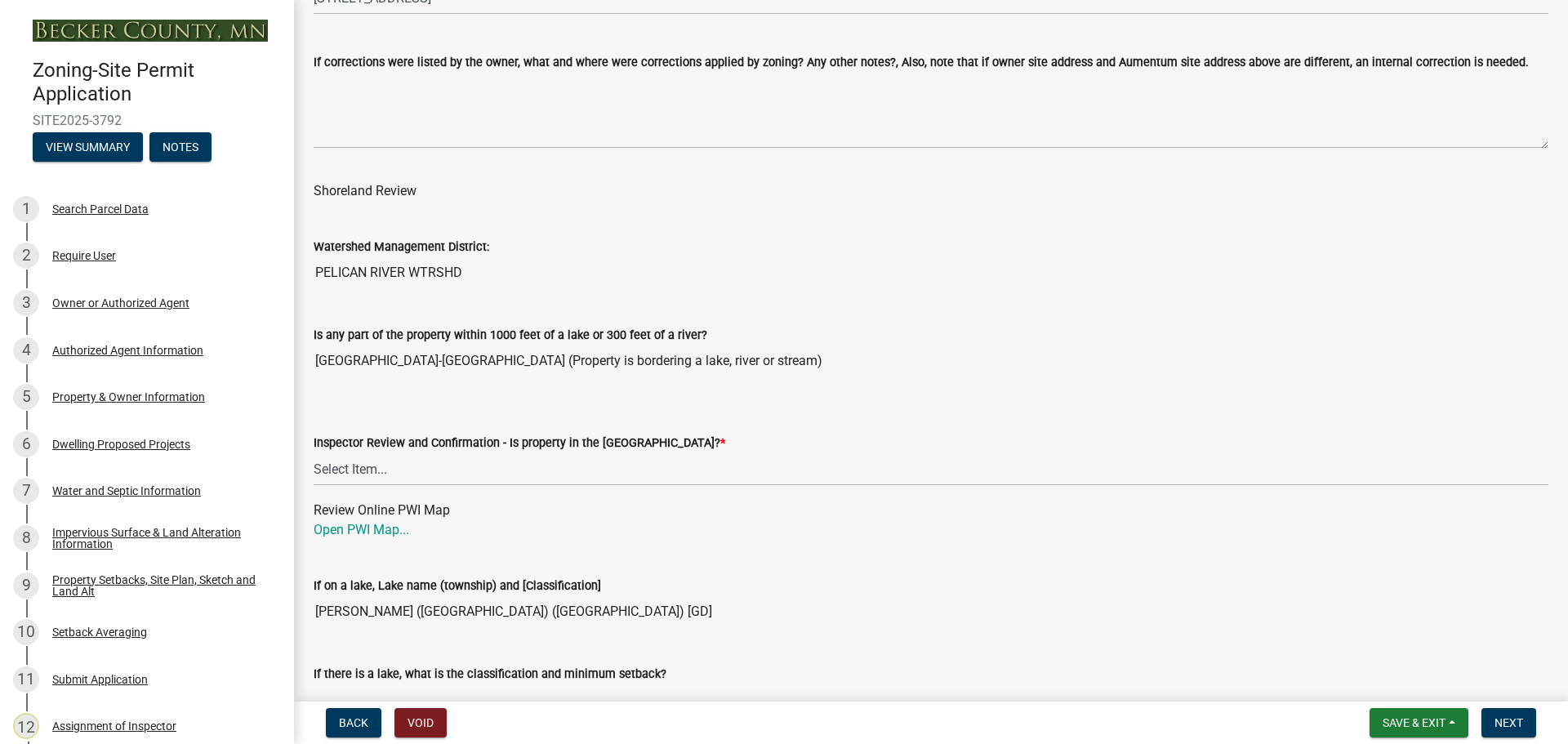
scroll to position [2286, 0]
click at [349, 469] on select "Select Item... Within [GEOGRAPHIC_DATA] (SD) Not in [GEOGRAPHIC_DATA] (NOTSL)" at bounding box center [931, 467] width 1235 height 33
click at [314, 451] on select "Select Item... Within [GEOGRAPHIC_DATA] (SD) Not in [GEOGRAPHIC_DATA] (NOTSL)" at bounding box center [931, 467] width 1235 height 33
select select "de99b201-fb85-4000-88f5-6f49f4ff2101"
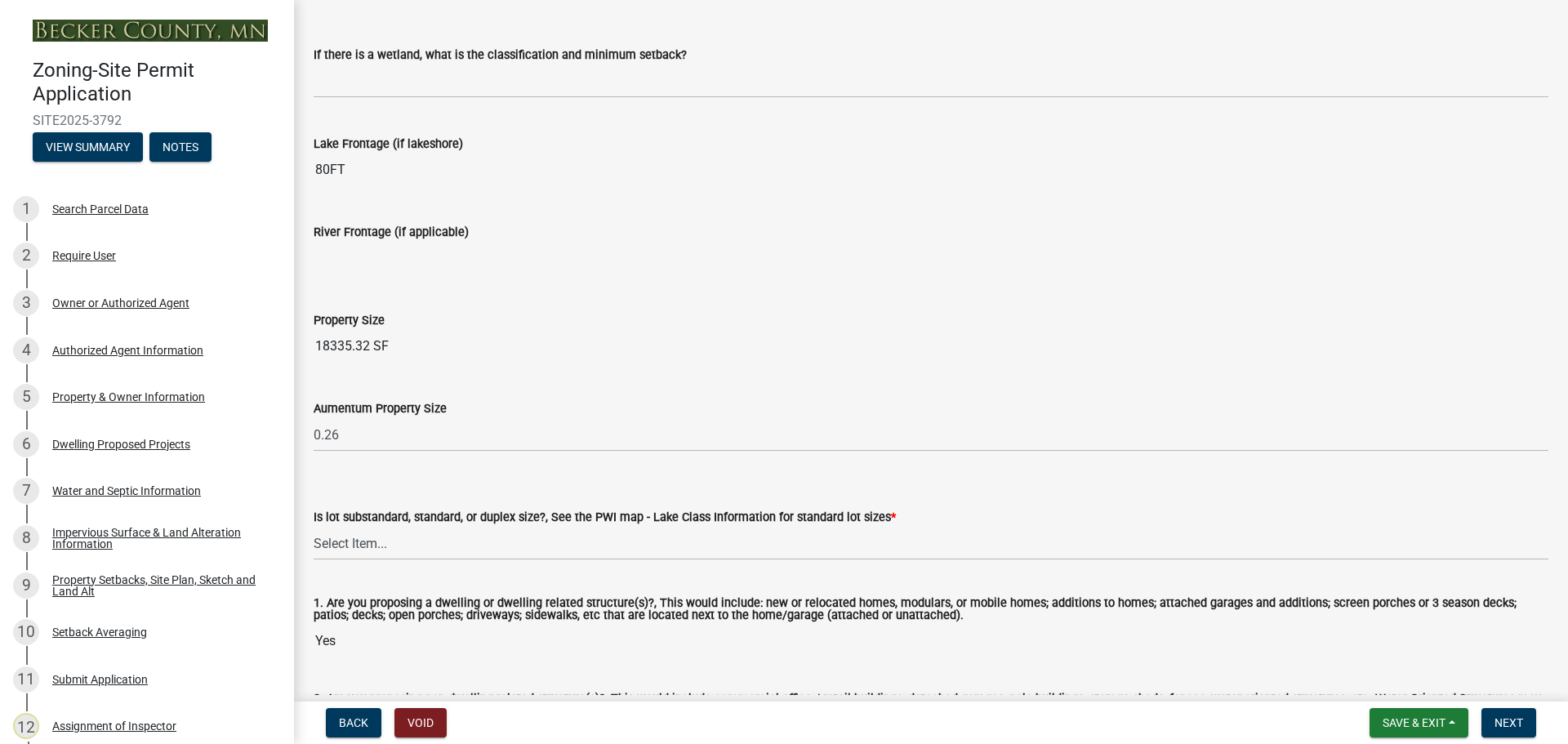
scroll to position [3394, 0]
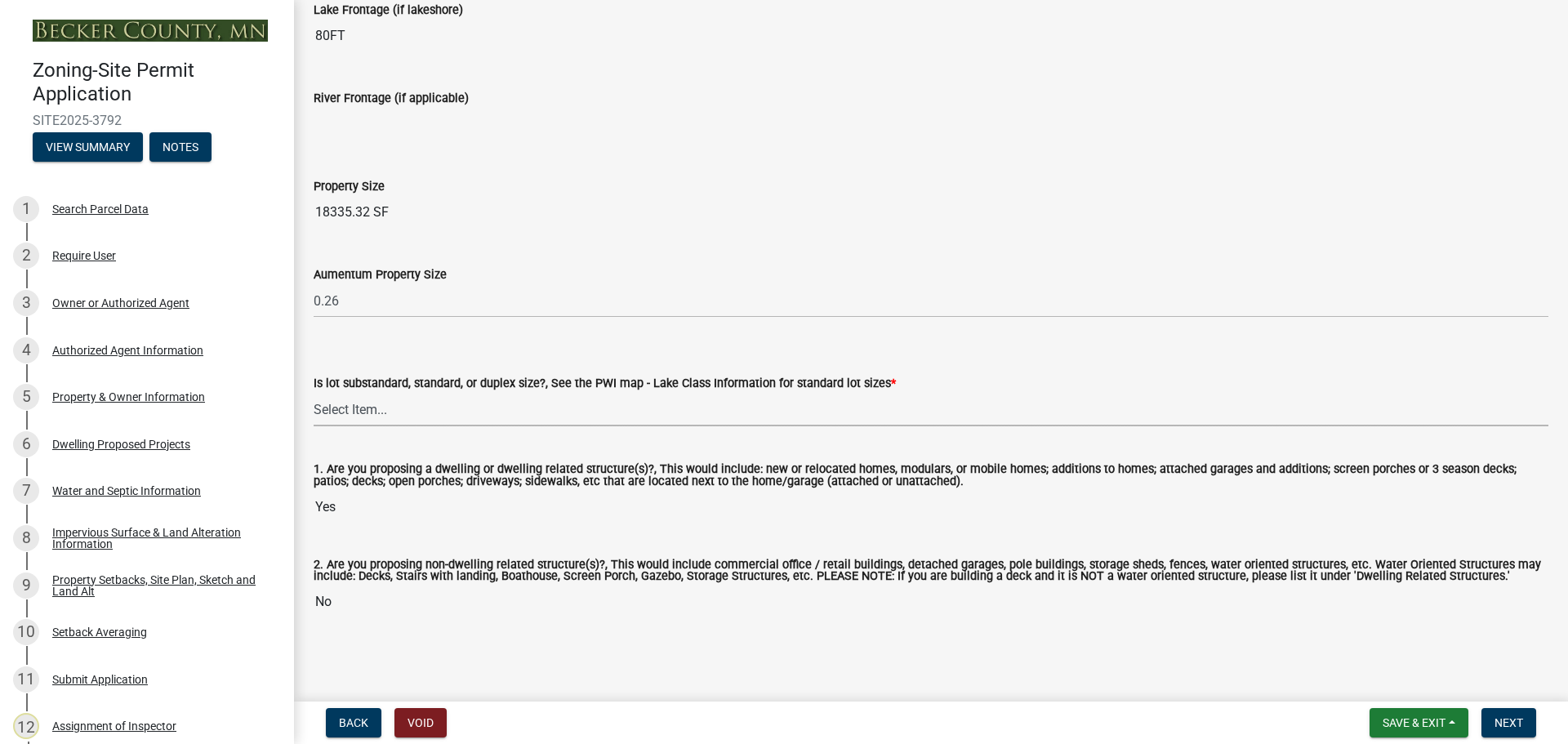
click at [355, 402] on select "Select Item... Non-Riparian and not back lot Substandard Non-Riparian Backlot S…" at bounding box center [931, 408] width 1235 height 33
click at [314, 392] on select "Select Item... Non-Riparian and not back lot Substandard Non-Riparian Backlot S…" at bounding box center [931, 408] width 1235 height 33
select select "8127fafe-56e8-4ce3-b1f8-70ab85aed4eb"
click at [1512, 721] on span "Next" at bounding box center [1509, 723] width 28 height 13
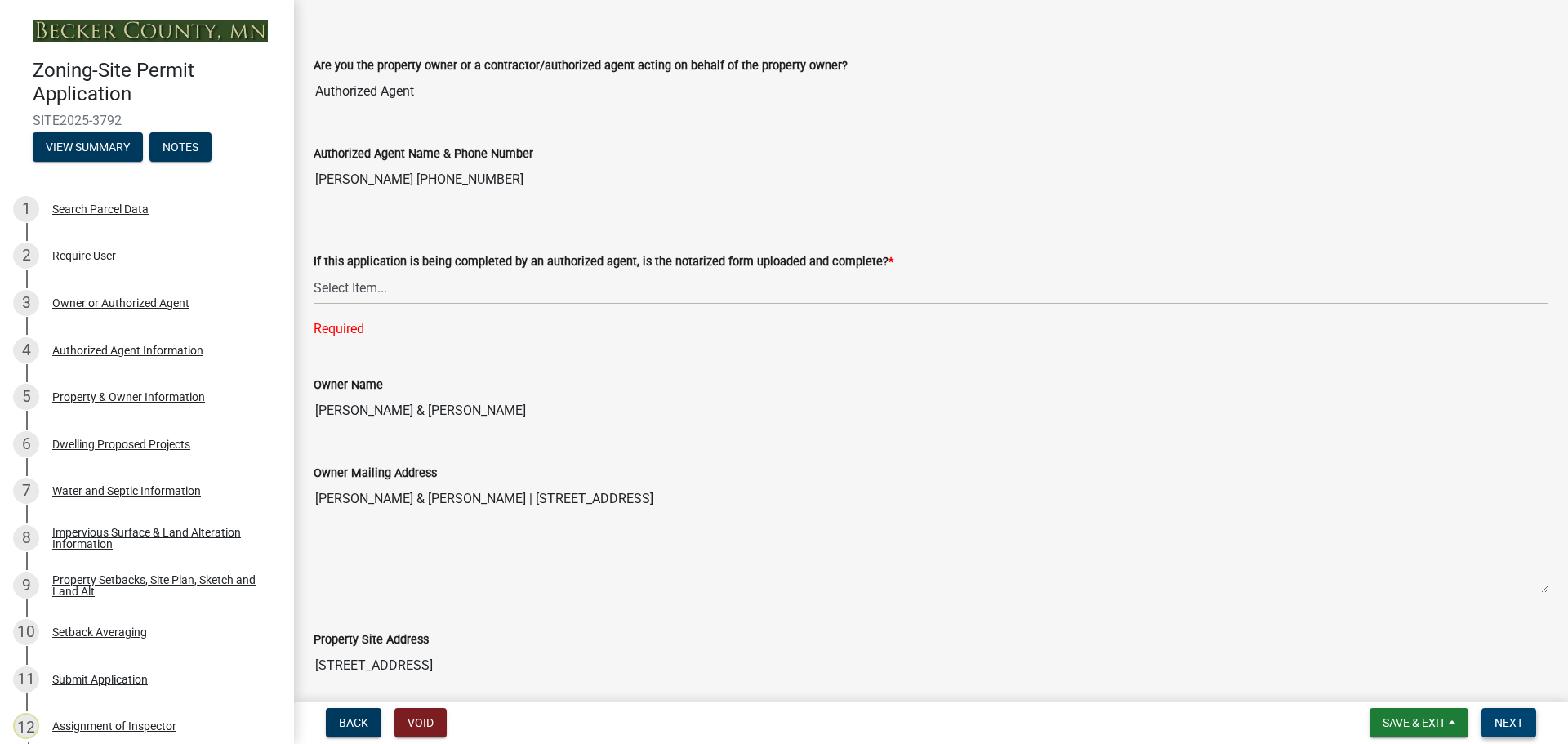
scroll to position [243, 0]
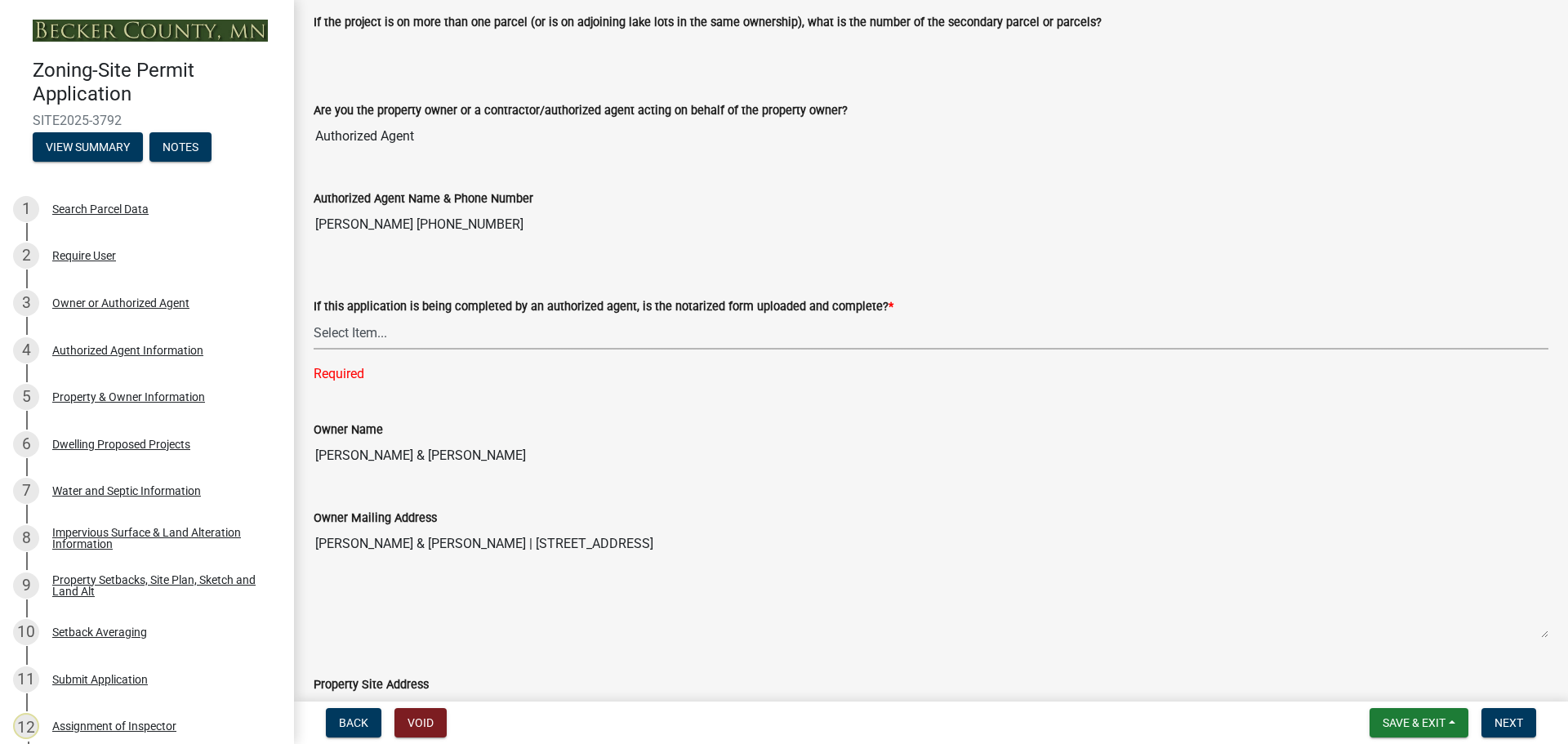
click at [348, 326] on select "Select Item... Yes No N/A" at bounding box center [931, 332] width 1235 height 33
click at [314, 316] on select "Select Item... Yes No N/A" at bounding box center [931, 332] width 1235 height 33
select select "b279cdb4-a9c7-4e65-a8bd-797316f5be14"
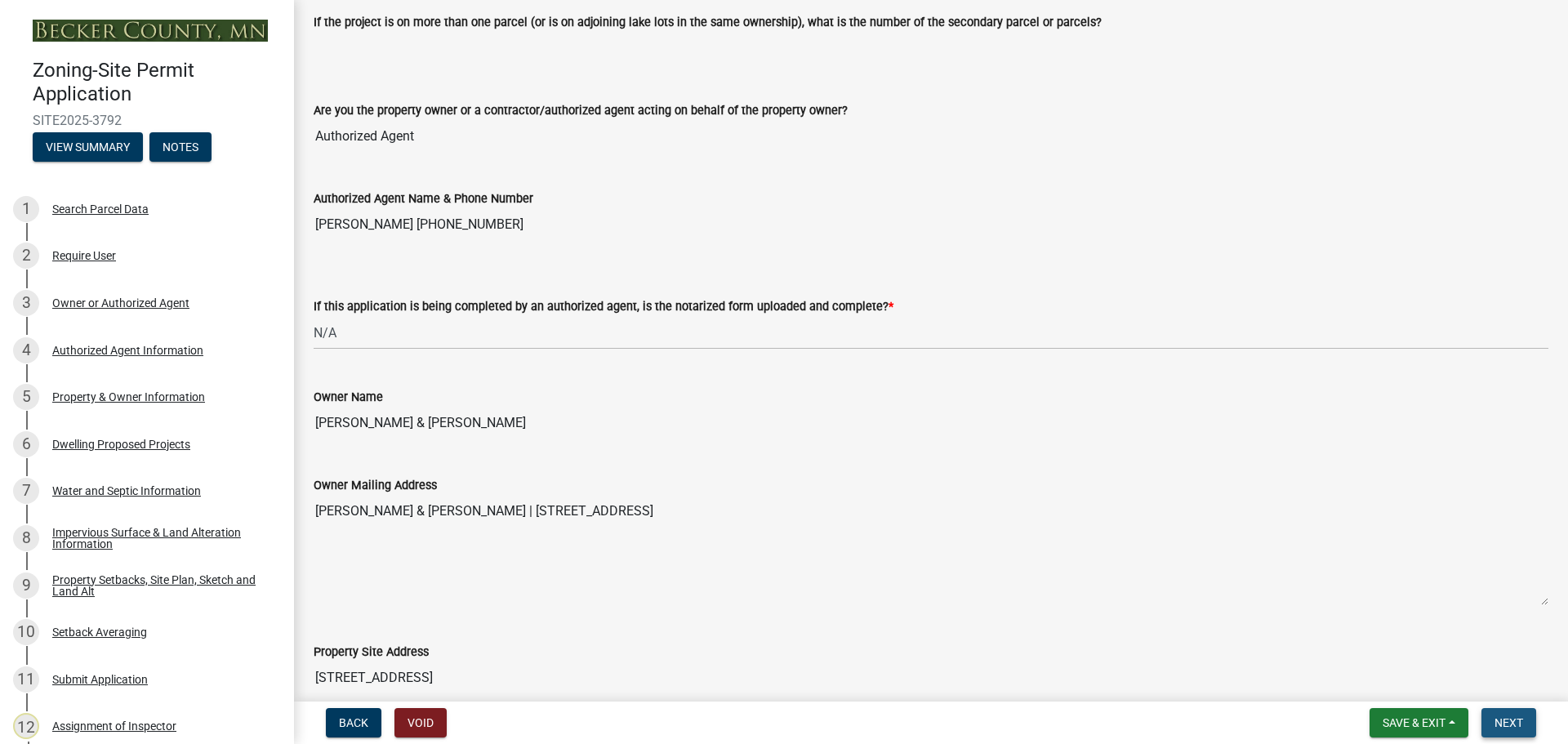
click at [1499, 717] on span "Next" at bounding box center [1509, 723] width 28 height 13
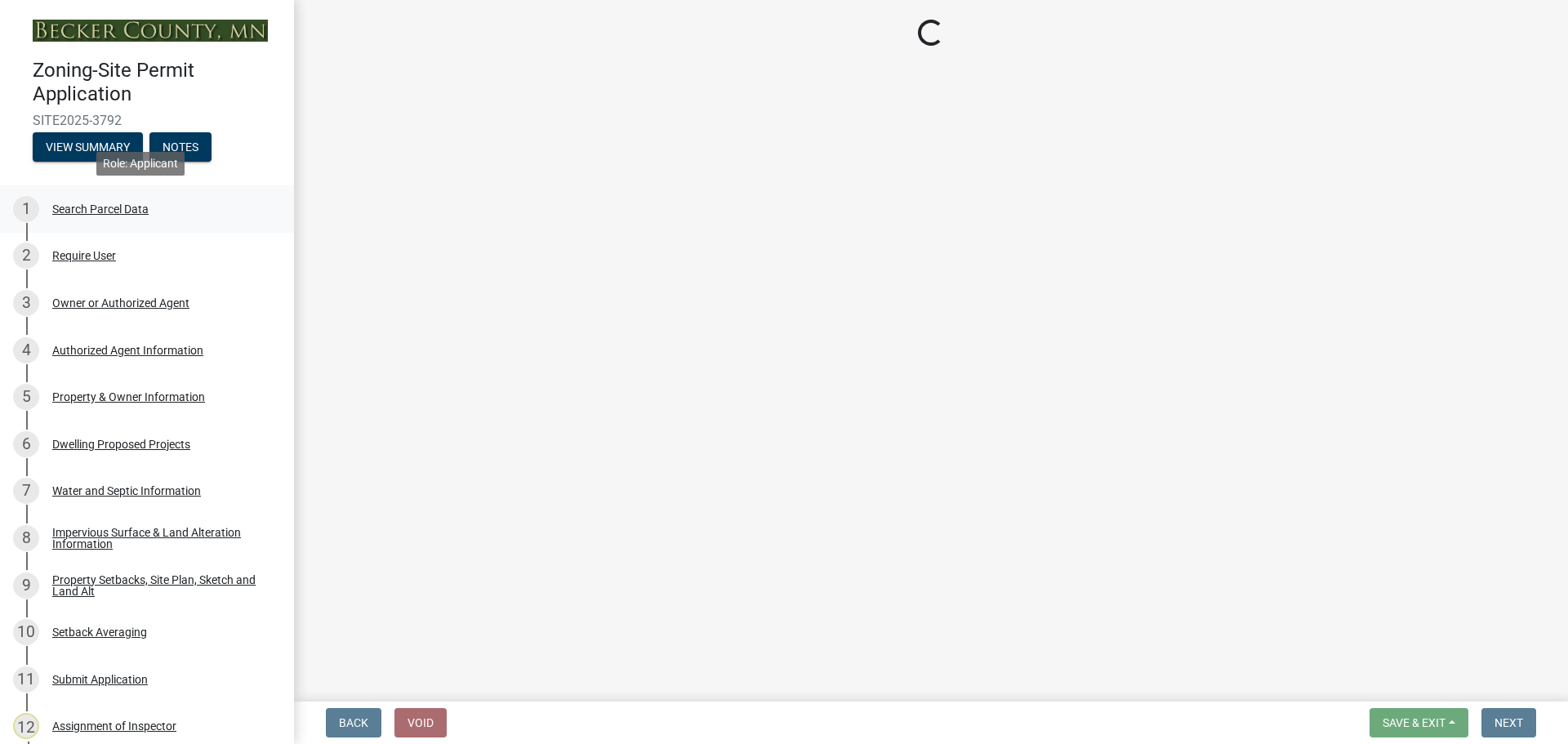
click at [110, 204] on div "Search Parcel Data" at bounding box center [100, 209] width 97 height 11
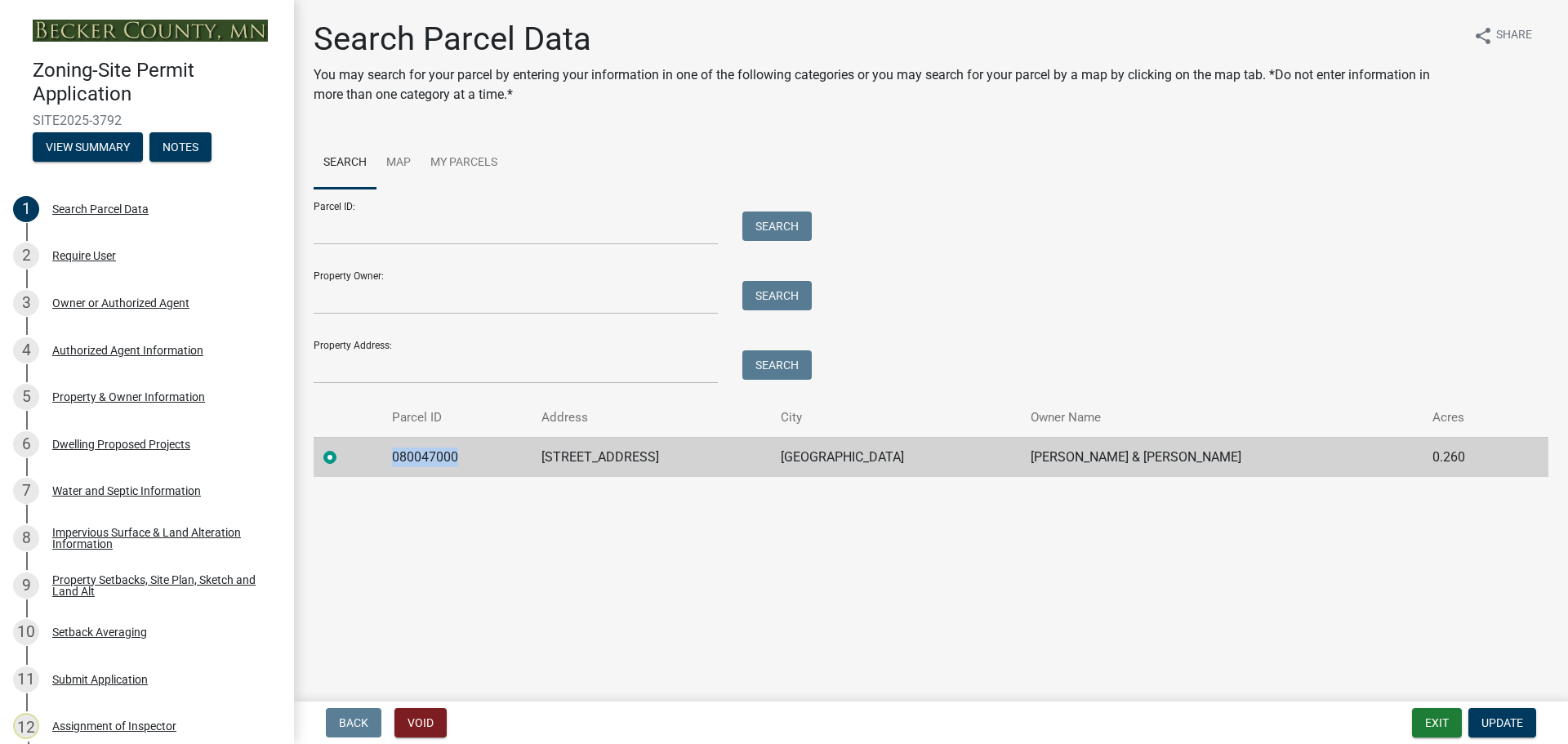
drag, startPoint x: 481, startPoint y: 455, endPoint x: 373, endPoint y: 451, distance: 108.1
click at [373, 451] on tr "080047000 [STREET_ADDRESS][GEOGRAPHIC_DATA] [PERSON_NAME] & [PERSON_NAME] 0.260" at bounding box center [931, 457] width 1235 height 40
click at [368, 453] on div at bounding box center [348, 457] width 49 height 20
drag, startPoint x: 453, startPoint y: 457, endPoint x: 387, endPoint y: 457, distance: 66.0
click at [387, 457] on td "080047000" at bounding box center [457, 457] width 150 height 40
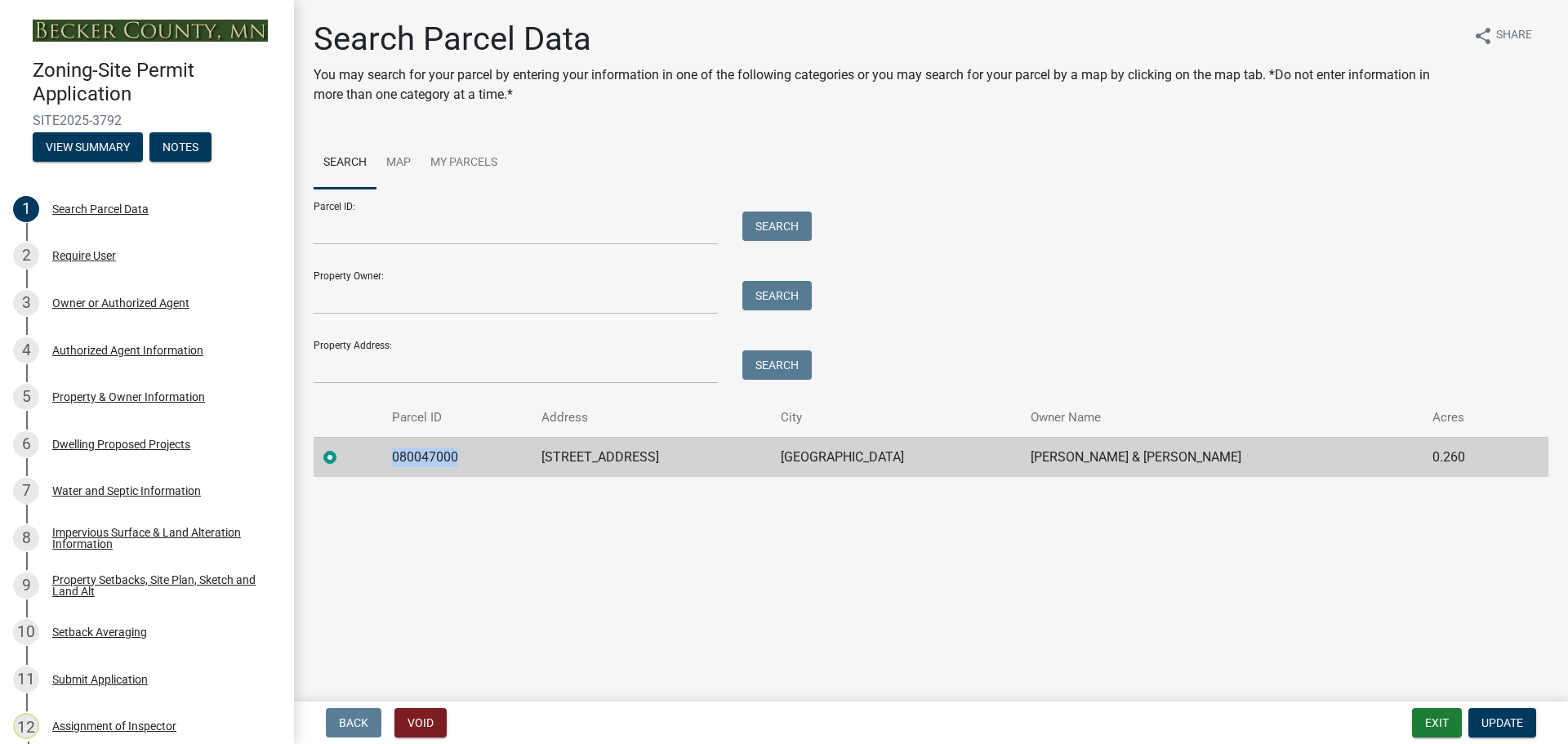
copy td "080047000"
click at [86, 530] on div "Impervious Surface & Land Alteration Information" at bounding box center [159, 538] width 215 height 23
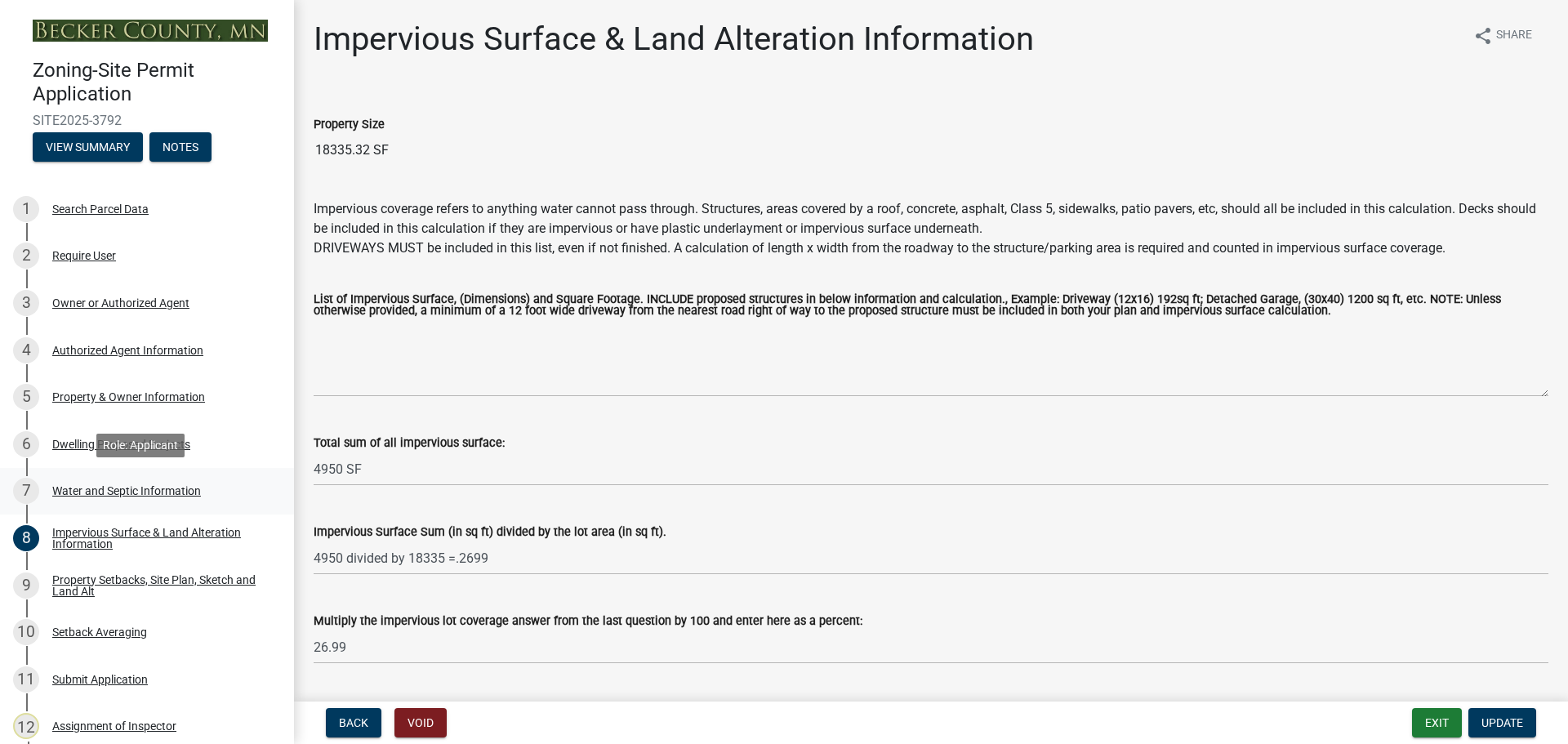
click at [91, 485] on div "Water and Septic Information" at bounding box center [126, 491] width 149 height 11
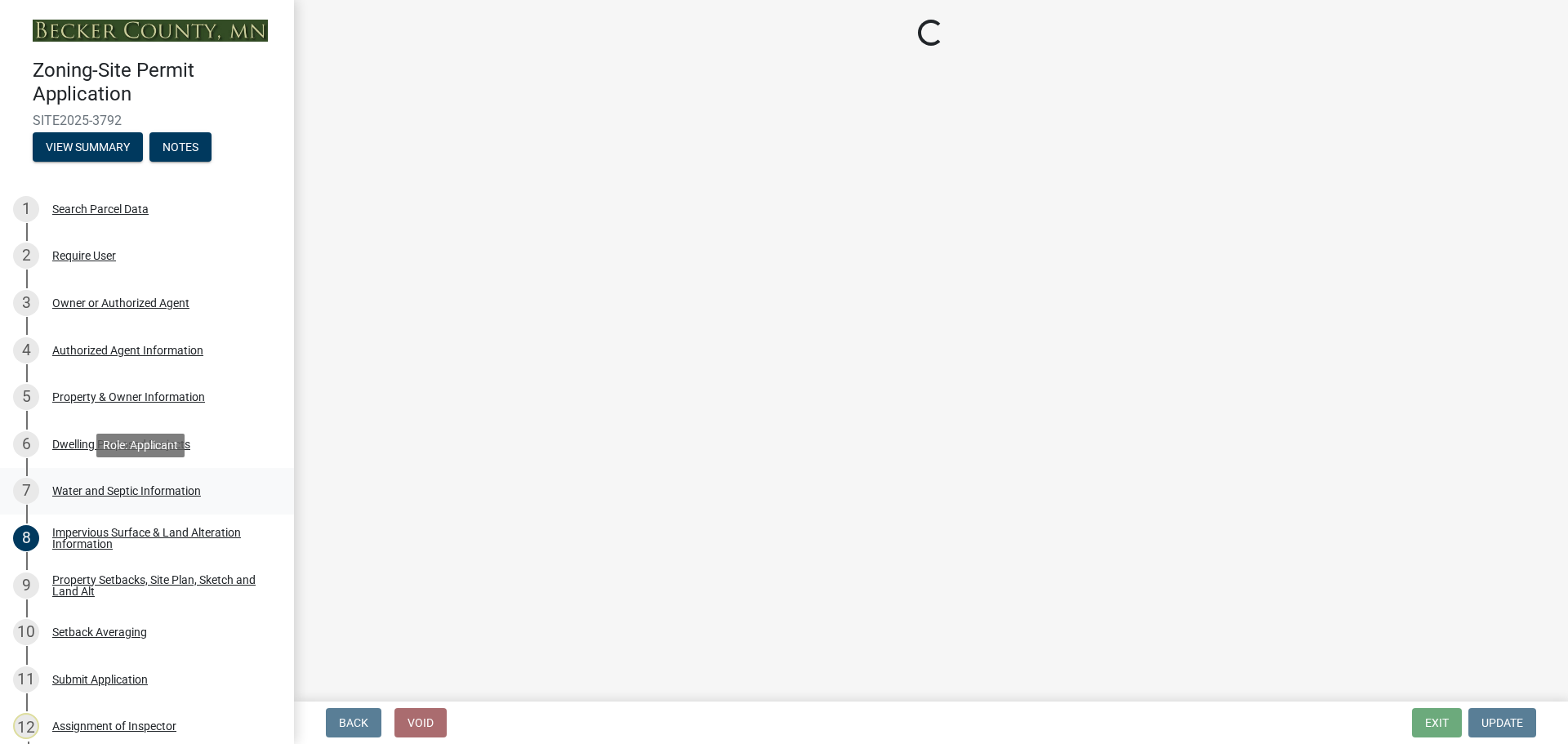
select select "9c51a48b-0bee-4836-8d5c-beab6e77ad2a"
select select "4828487e-2007-429b-991d-671fae0459c9"
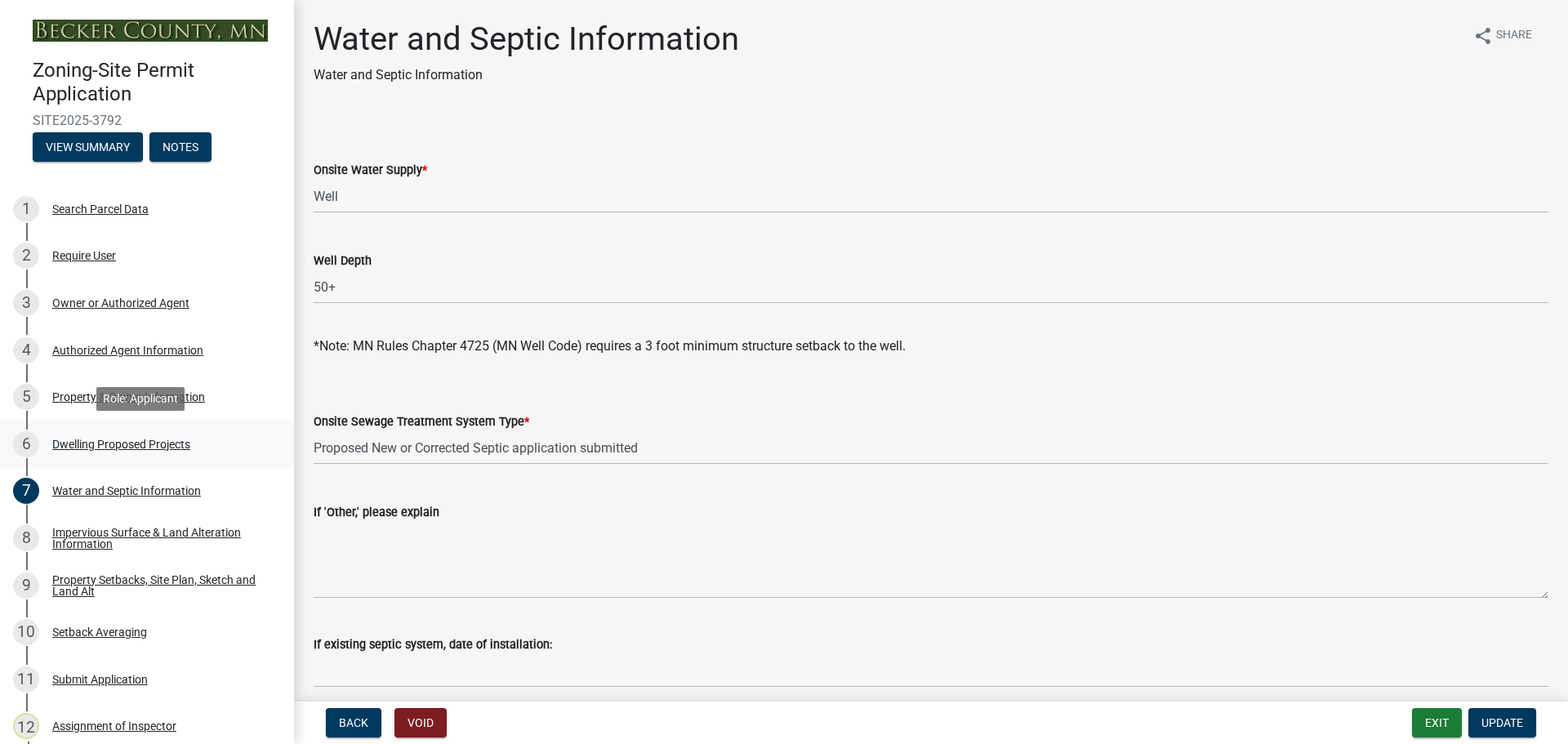
click at [123, 439] on div "Dwelling Proposed Projects" at bounding box center [121, 445] width 138 height 11
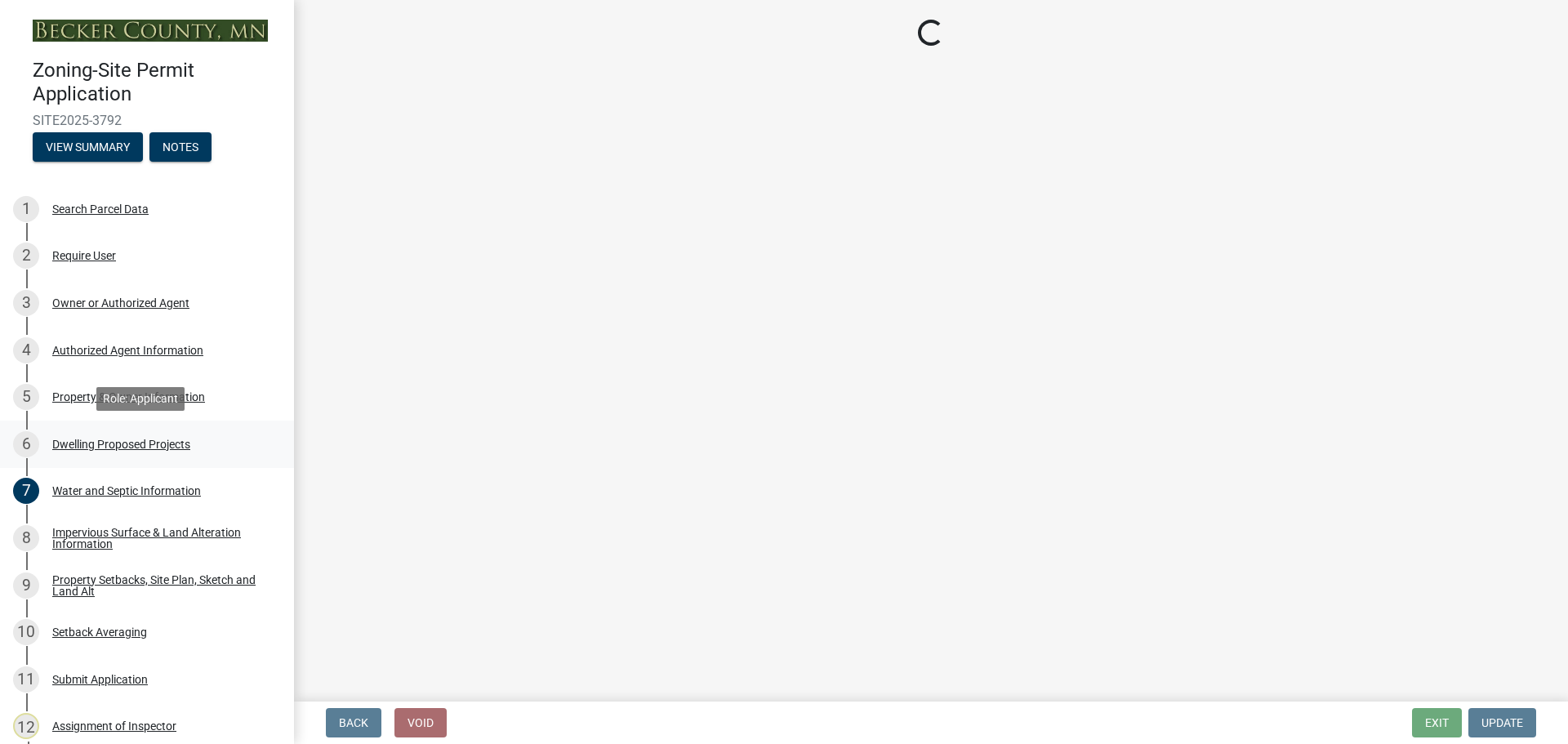
select select "5b8abcc6-67f7-49fb-8f25-c295ccc2b339"
select select "ba56d9f6-ced5-4c38-bdcc-33bfa85ac6de"
select select "f4ae0446-41fa-4afd-99aa-409617c58827"
select select "4f5e2784-8c40-49a3-b0e9-8f1a3cbab4f4"
select select "e5b6e178-1d4e-46f3-8fba-19f7851c487a"
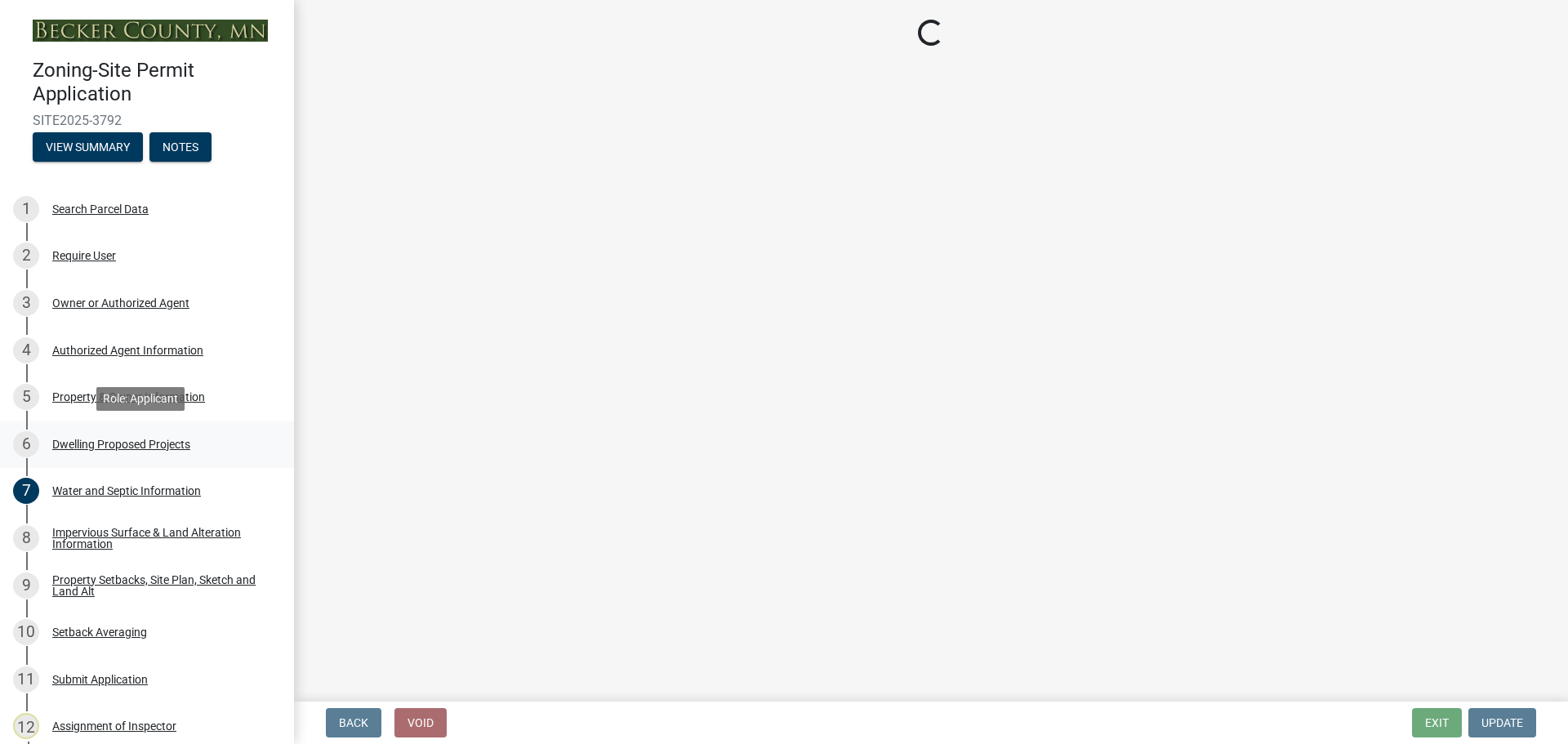
select select "ebb33175-329d-4f8e-9ee0-a71ca57f3362"
select select "b63d75fc-5f3c-4949-bc5e-b7a1b42903a6"
select select "638dddef-31f4-4d73-b0b5-0ffc7b344434"
select select "77b5241b-0119-4fa2-9bfc-d73dc1f4ad97"
select select "8786fdd2-7f96-462d-8069-e958fae6b9a0"
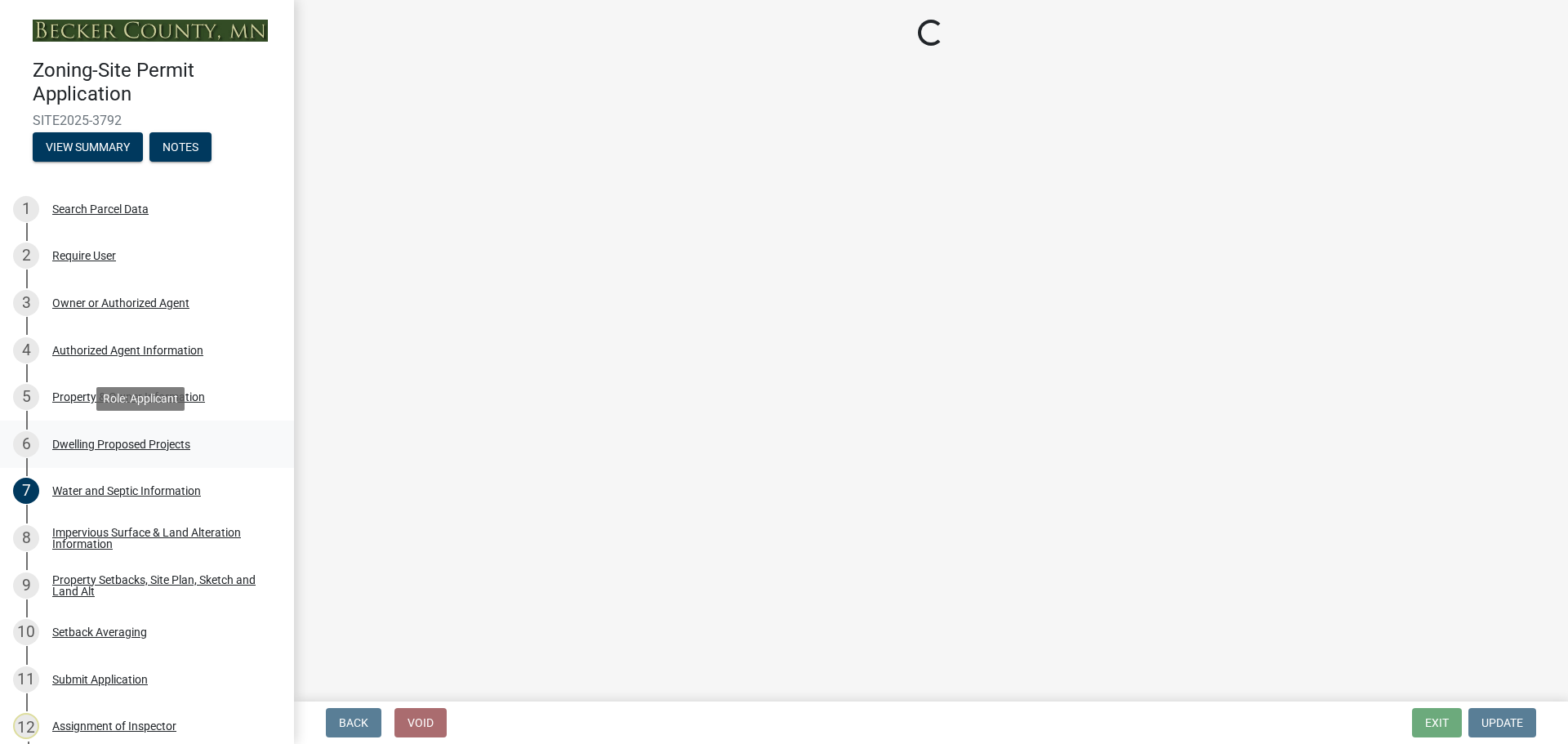
select select "4a8ad383-c5a2-40bb-ad4f-149074988e68"
select select "0ceb8b90-6e92-4b1f-be25-acba4c819eff"
select select "ab9119d1-7da9-49c4-9fac-8c142204c89d"
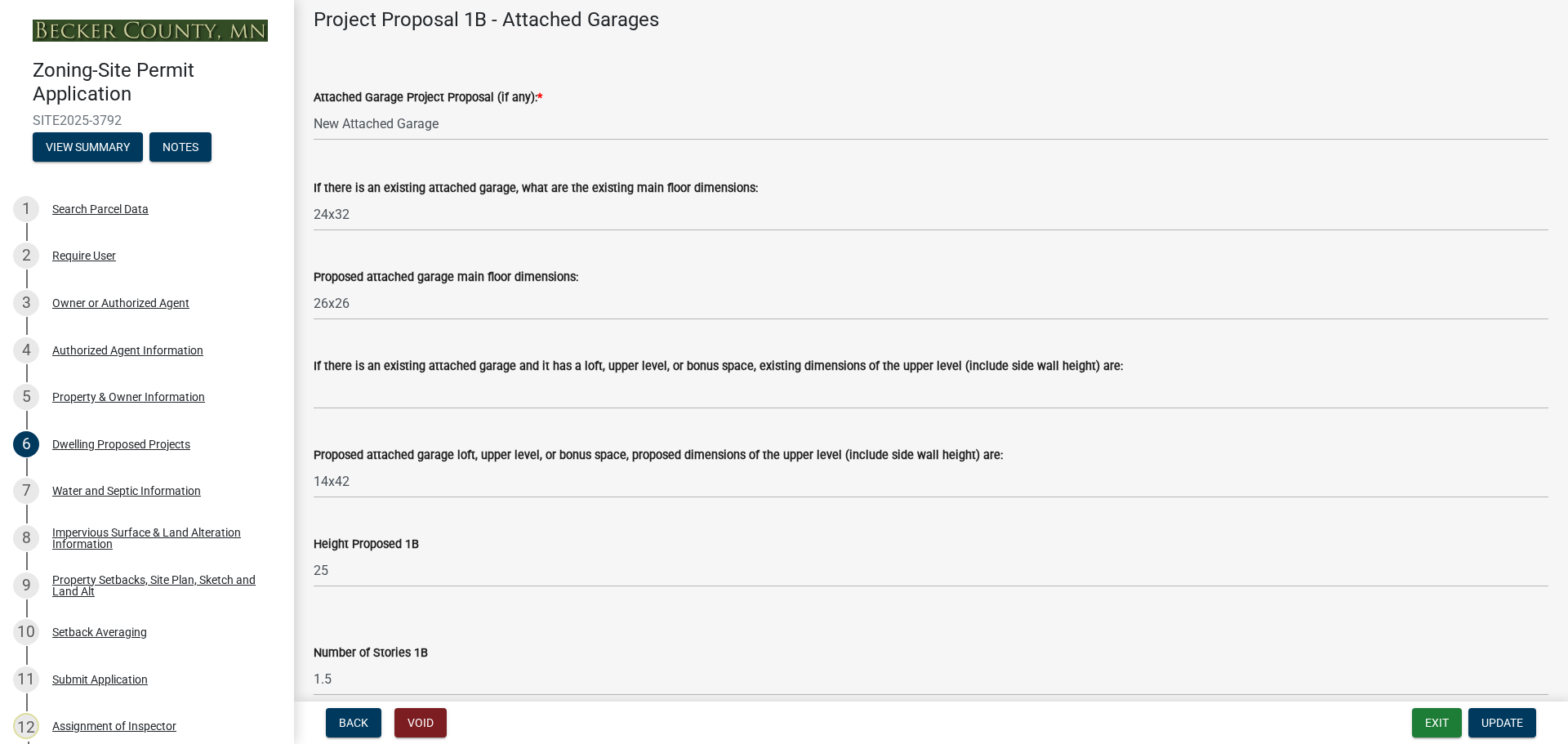
scroll to position [1878, 0]
click at [134, 443] on div "Dwelling Proposed Projects" at bounding box center [121, 445] width 138 height 11
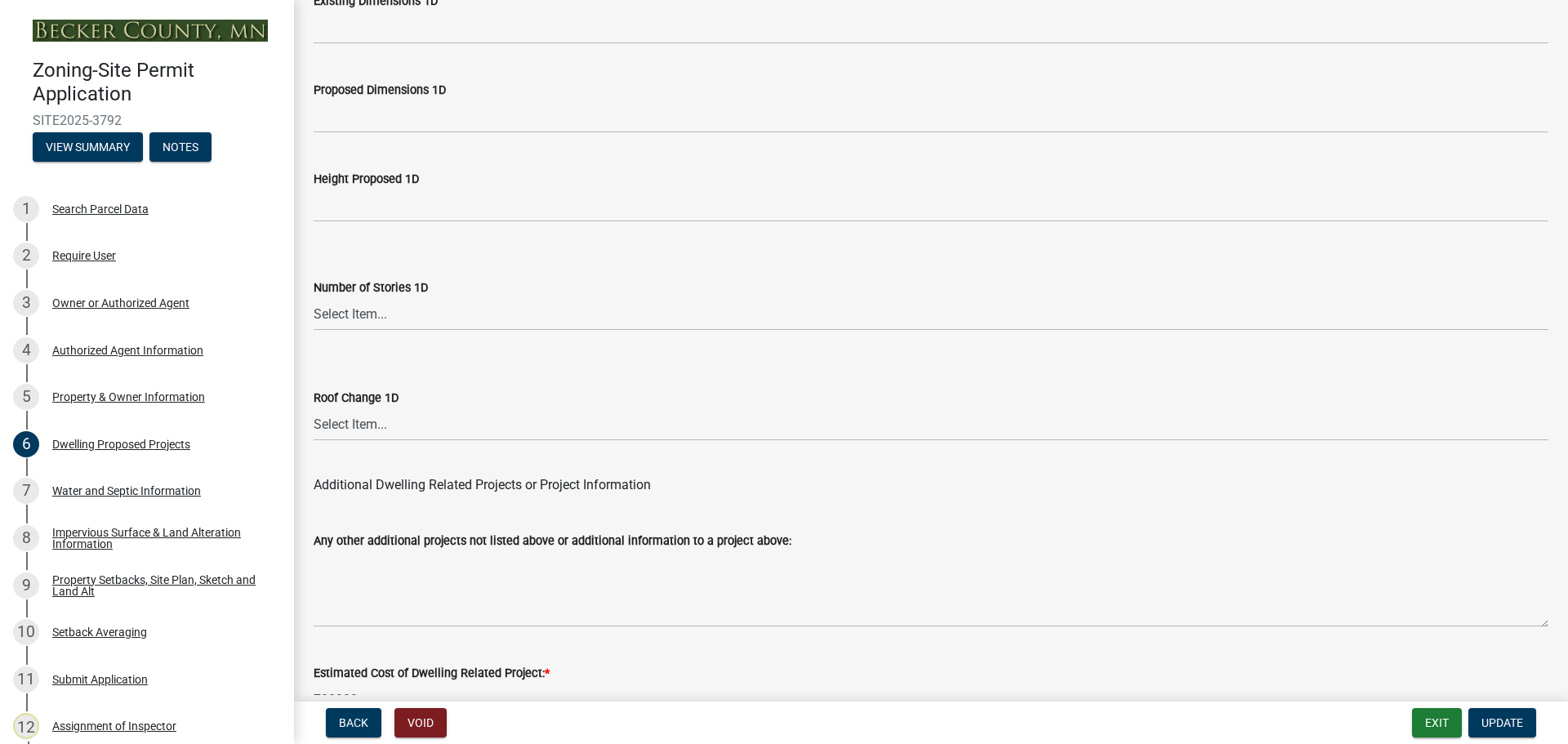
scroll to position [3915, 0]
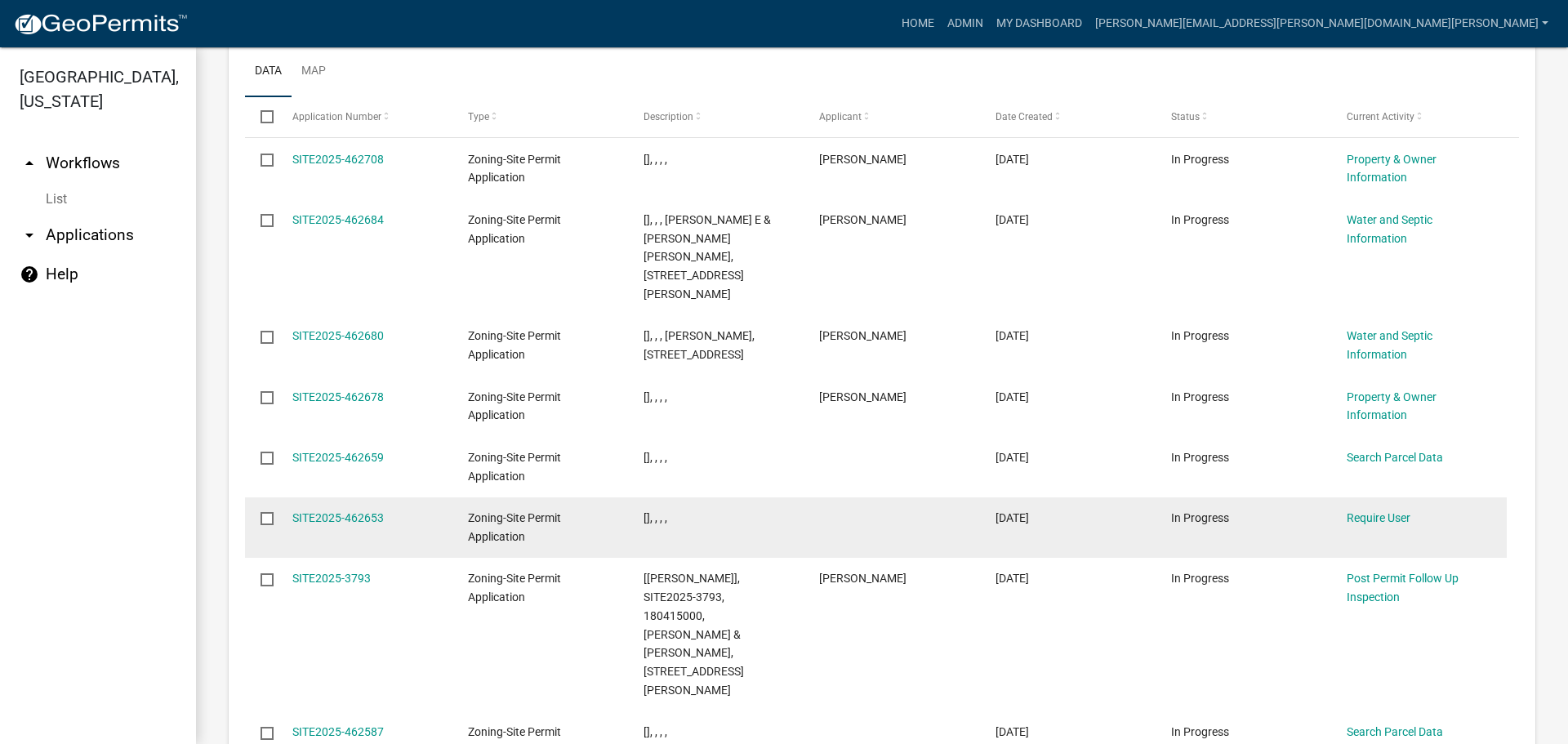
scroll to position [2096, 0]
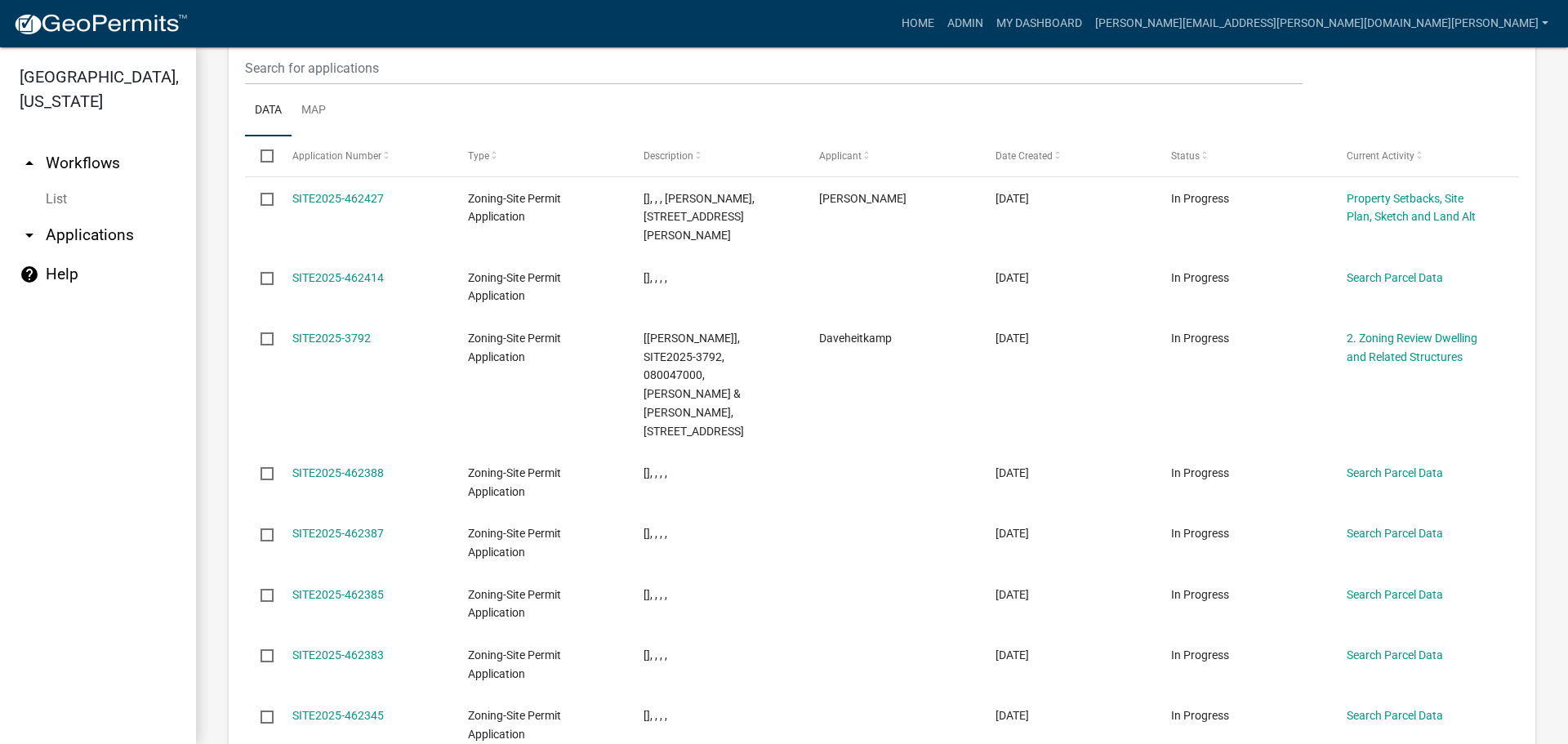
scroll to position [2096, 0]
